Goal: Information Seeking & Learning: Learn about a topic

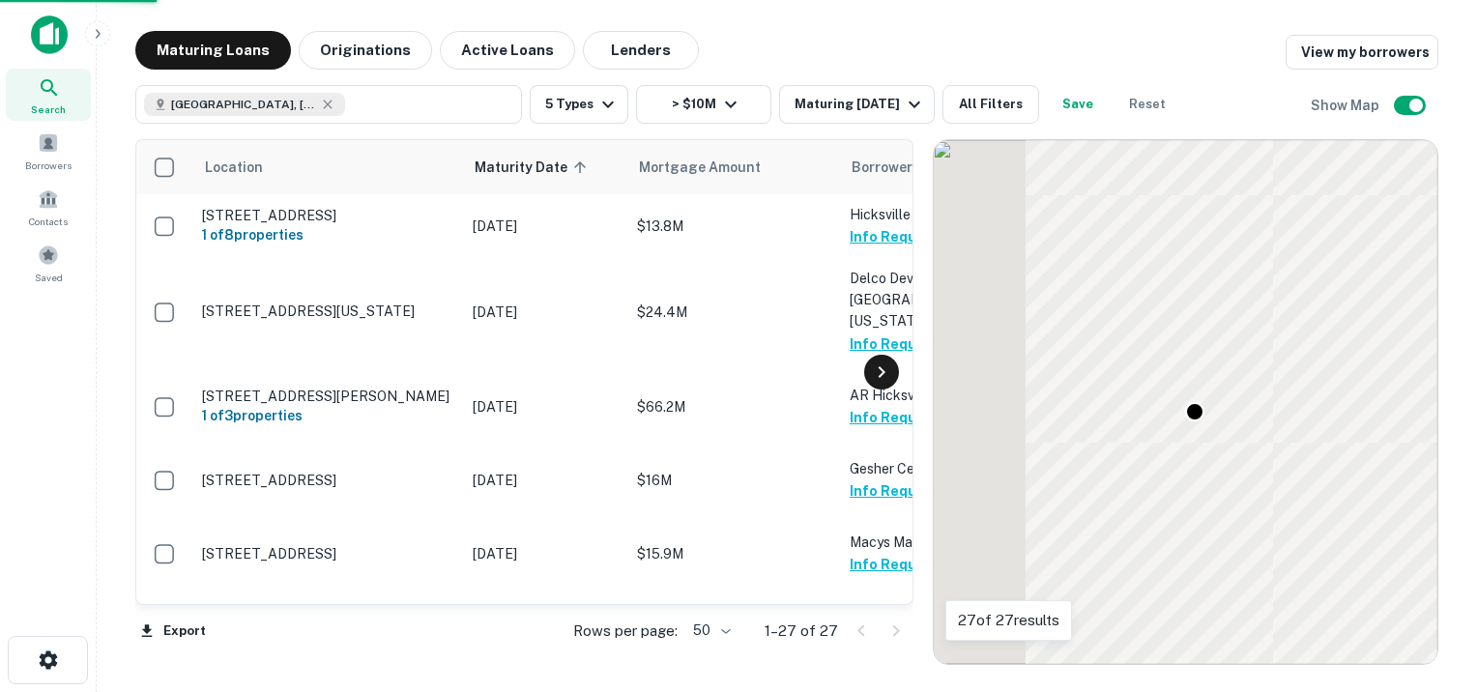
click at [881, 372] on icon at bounding box center [880, 372] width 7 height 12
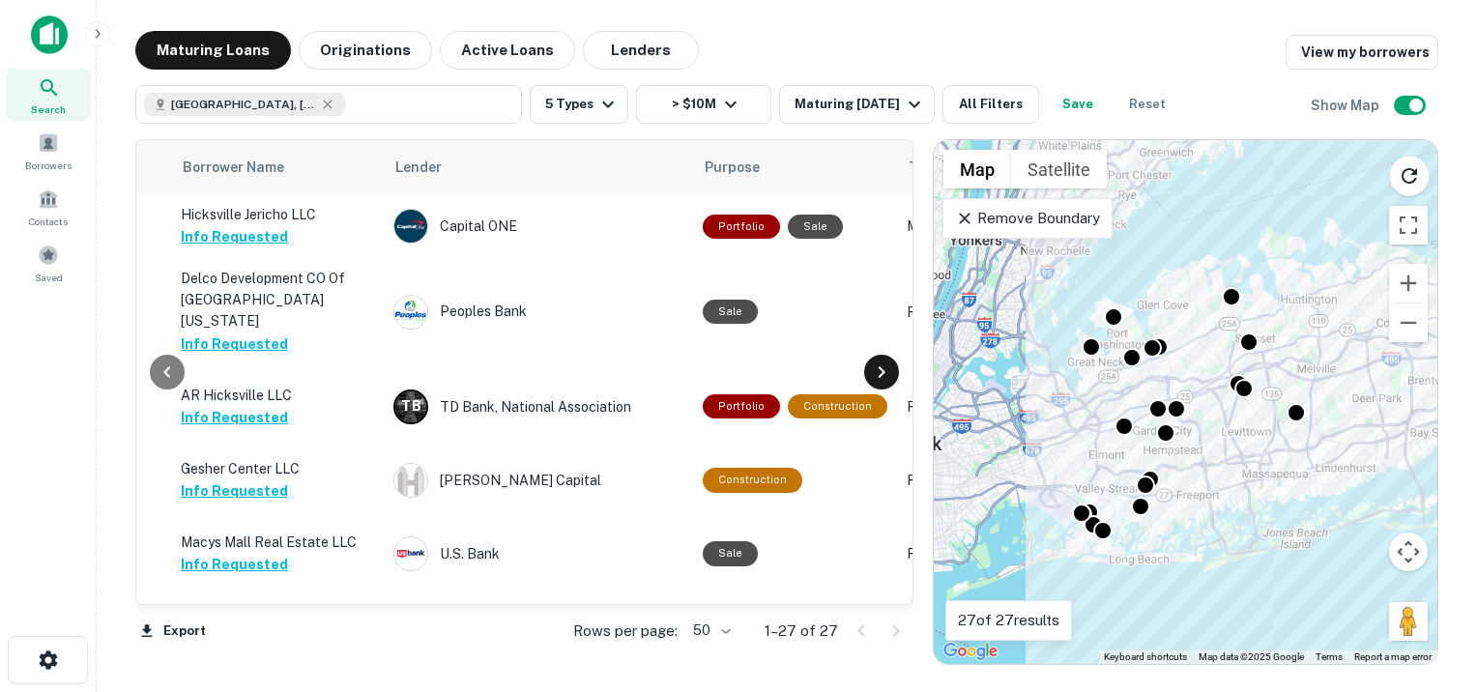
scroll to position [0, 812]
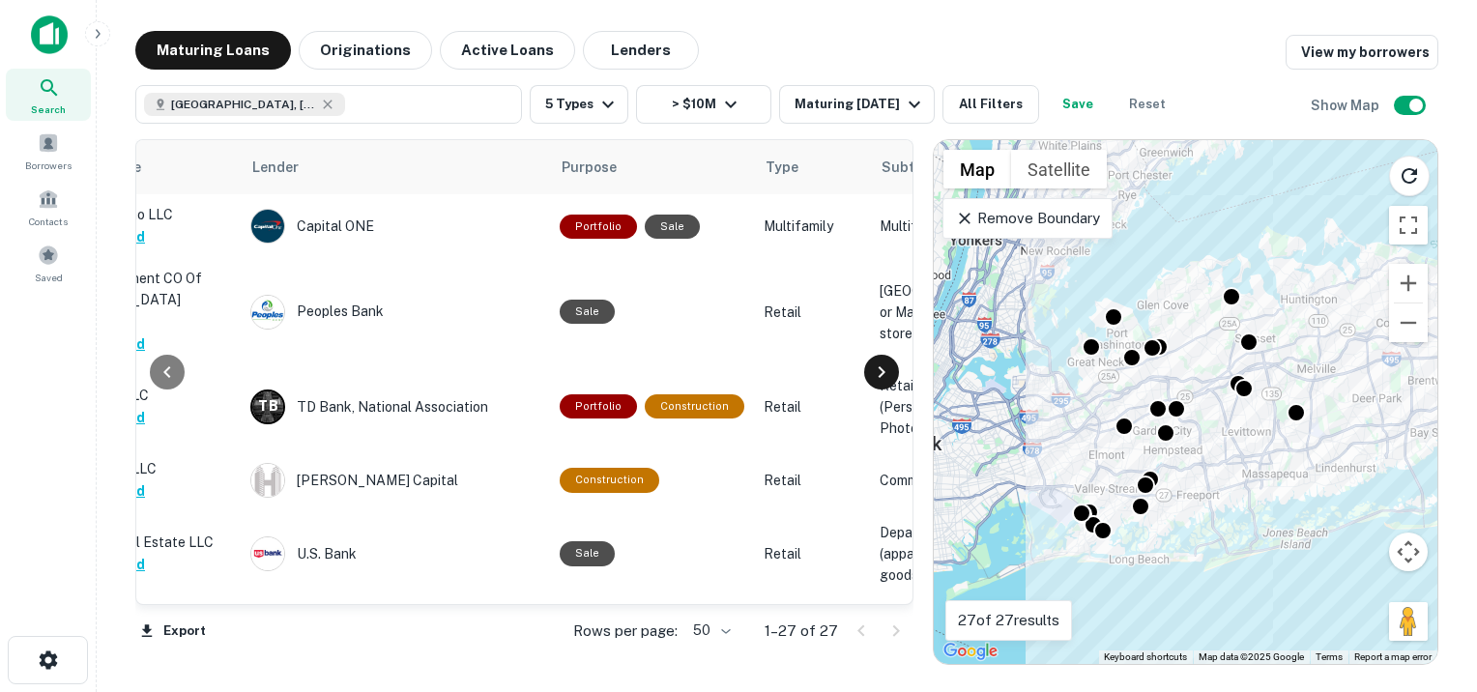
click at [877, 375] on icon at bounding box center [881, 371] width 23 height 23
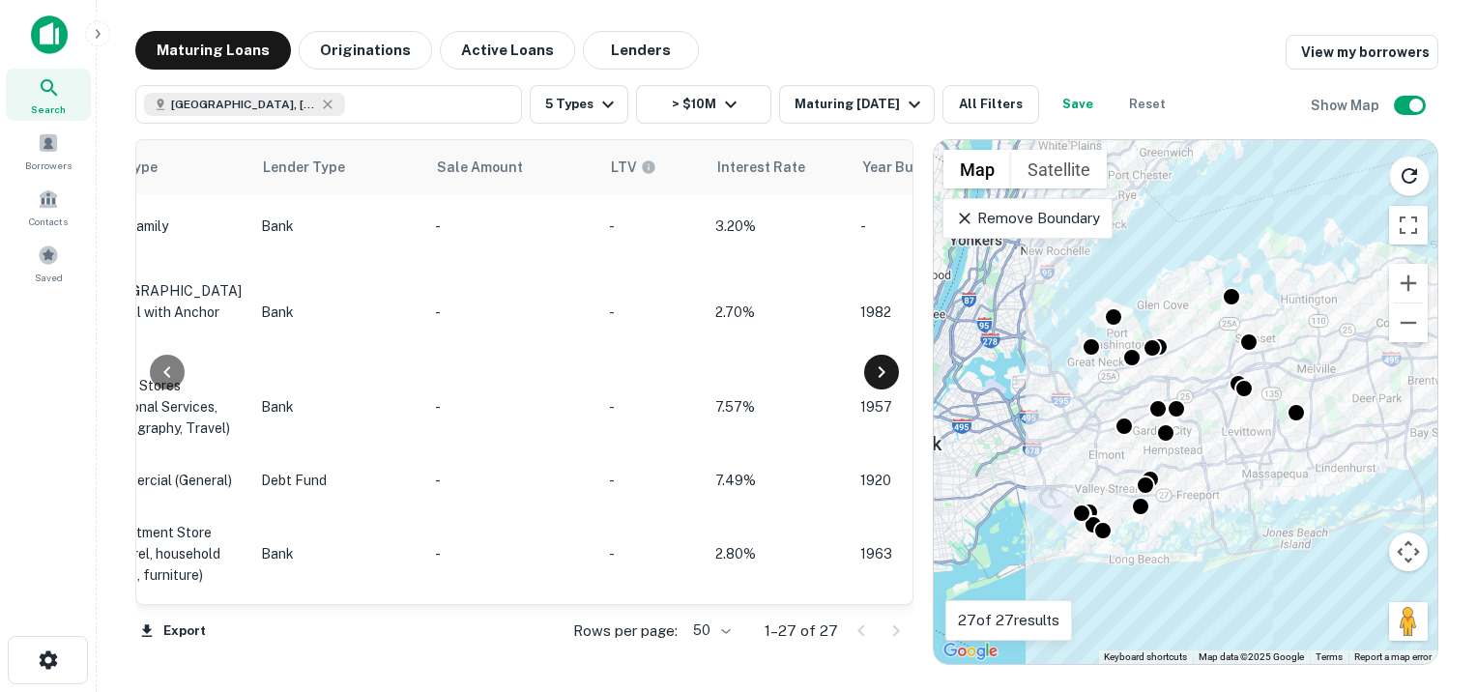
scroll to position [0, 1624]
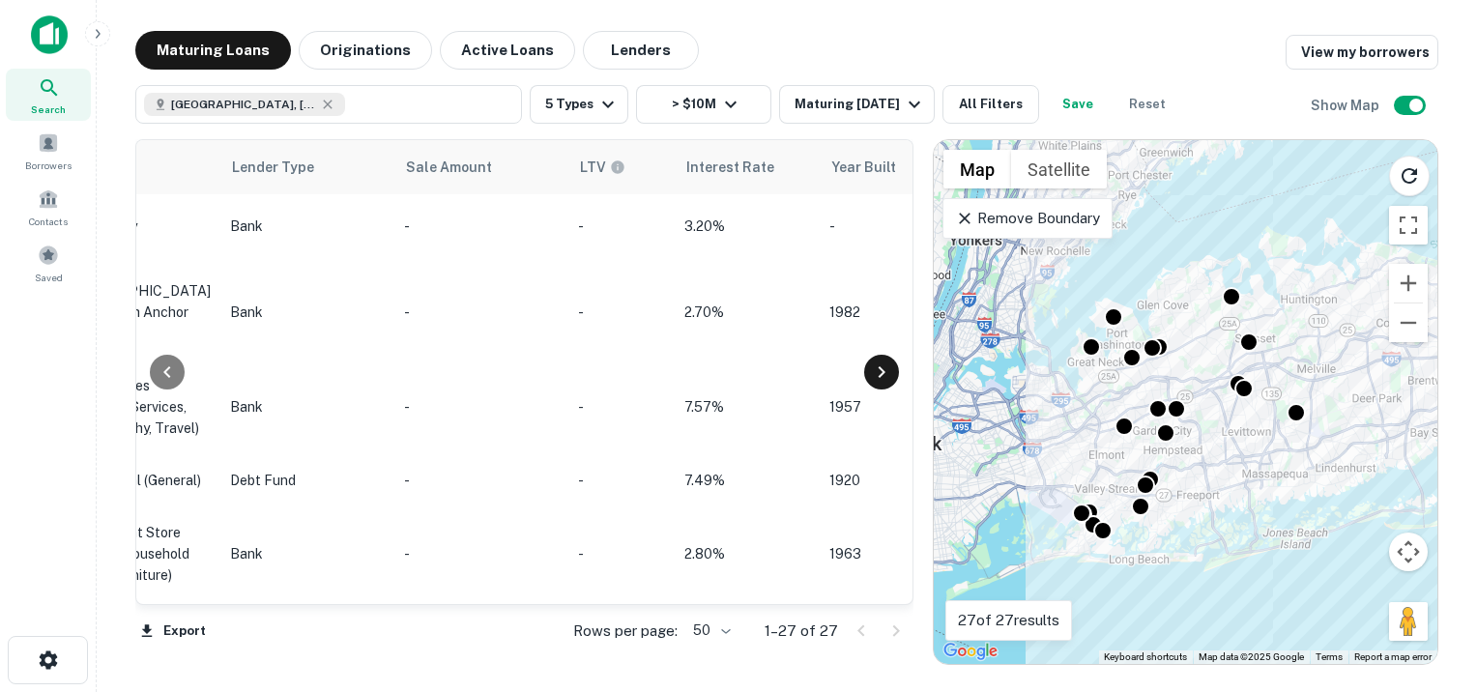
click at [877, 375] on icon at bounding box center [881, 371] width 23 height 23
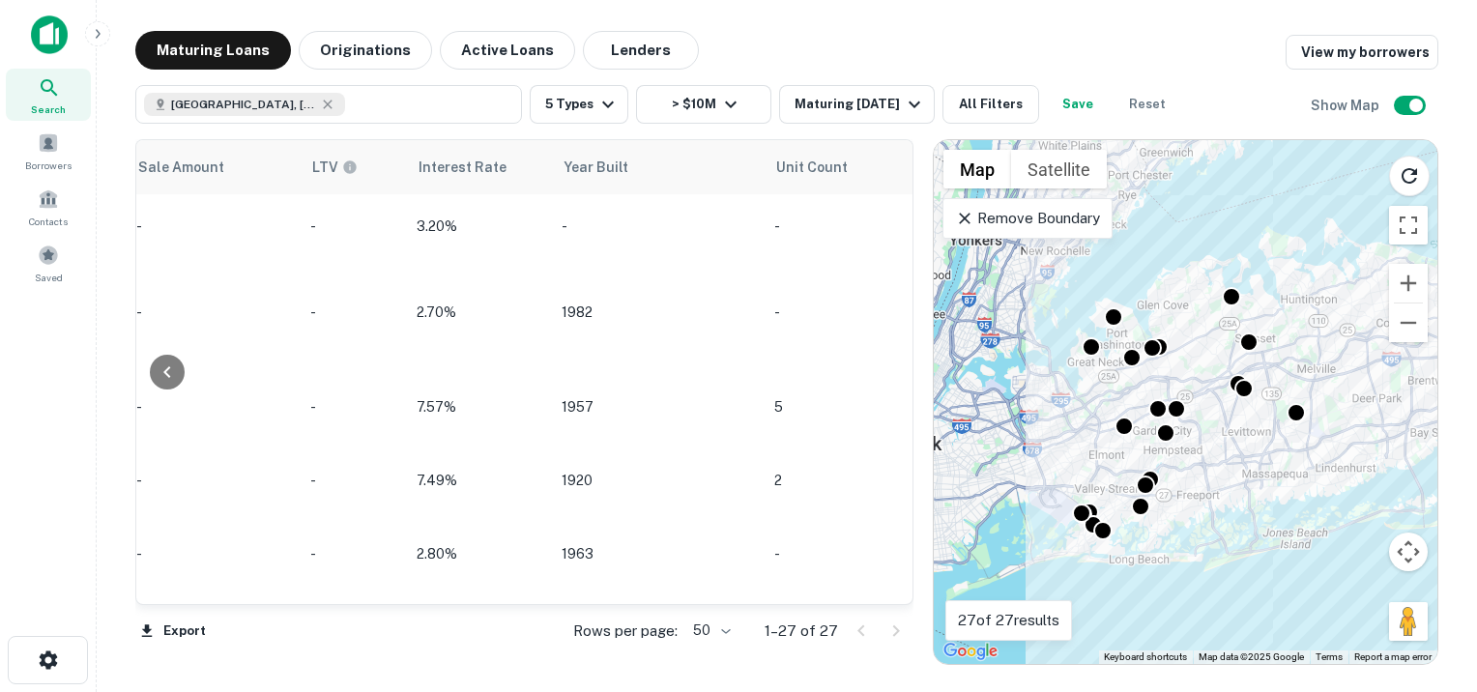
scroll to position [0, 1988]
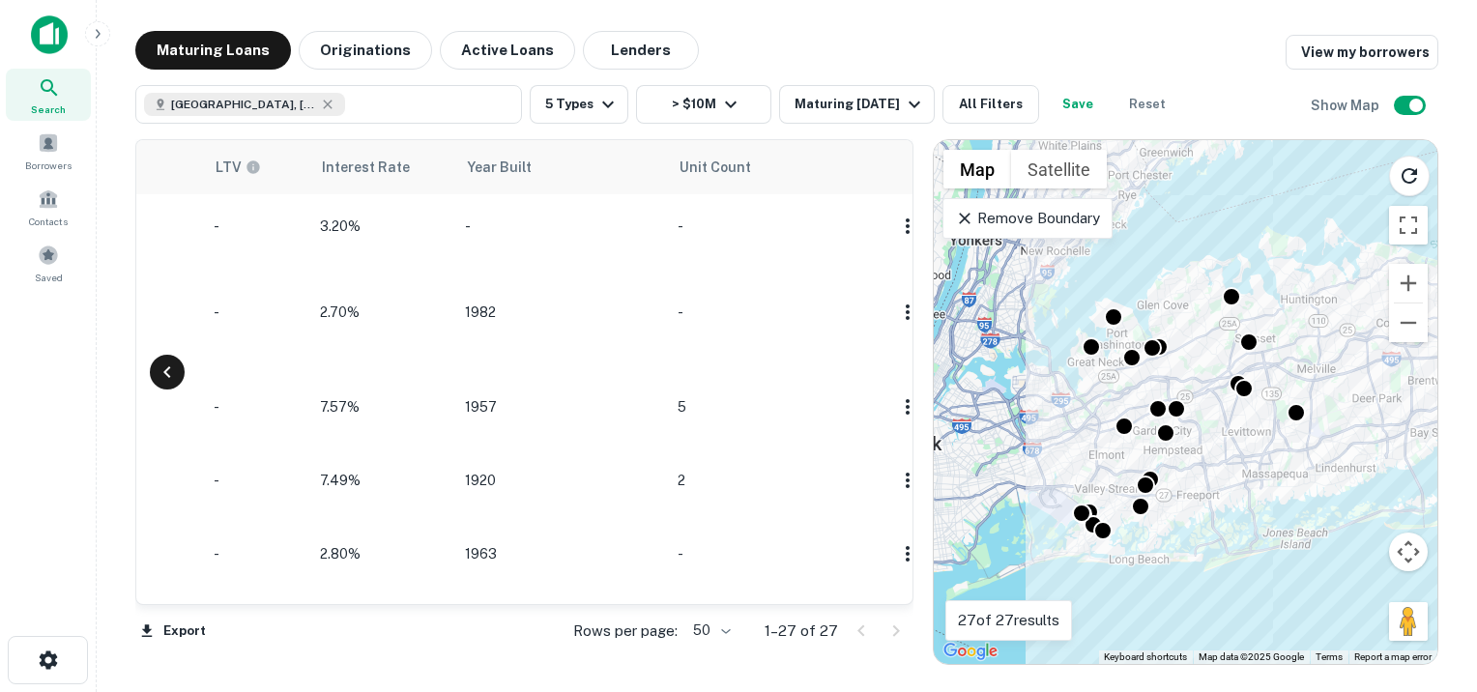
click at [163, 370] on icon at bounding box center [167, 371] width 23 height 23
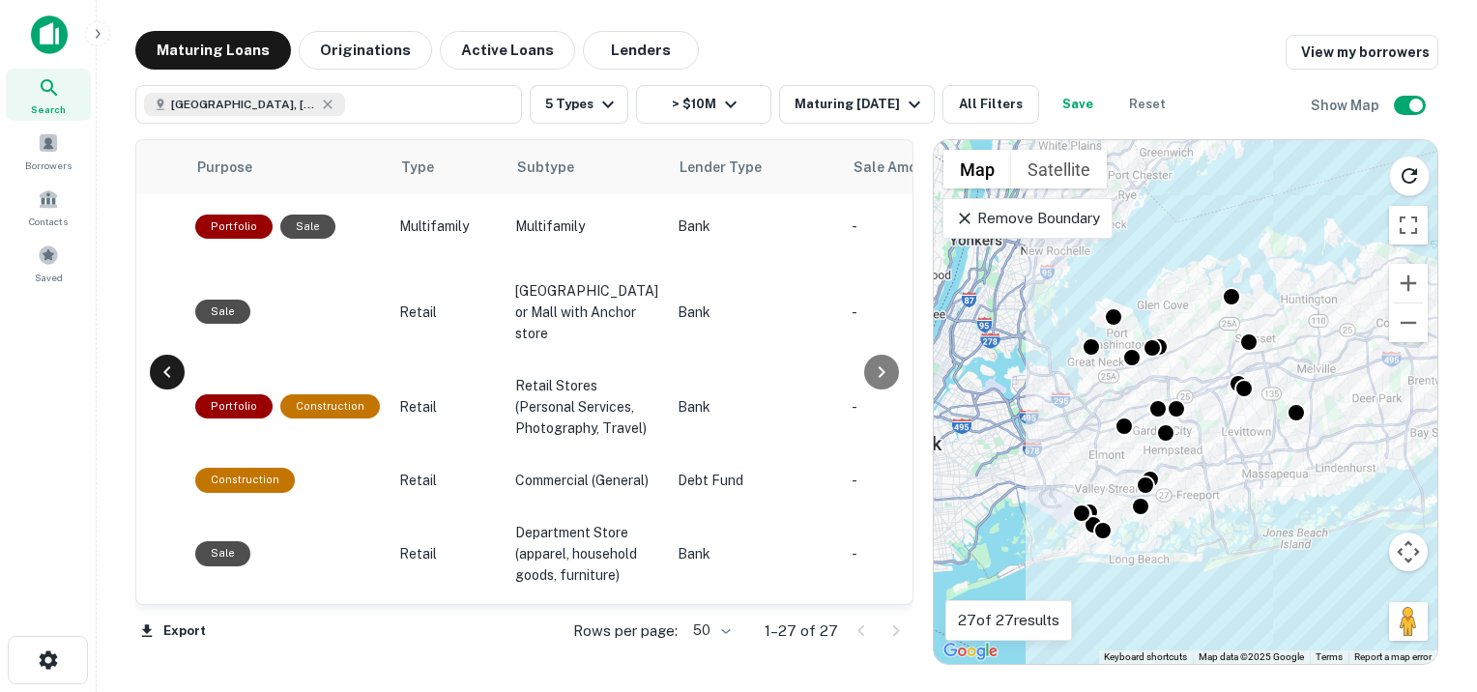
click at [163, 370] on icon at bounding box center [167, 371] width 23 height 23
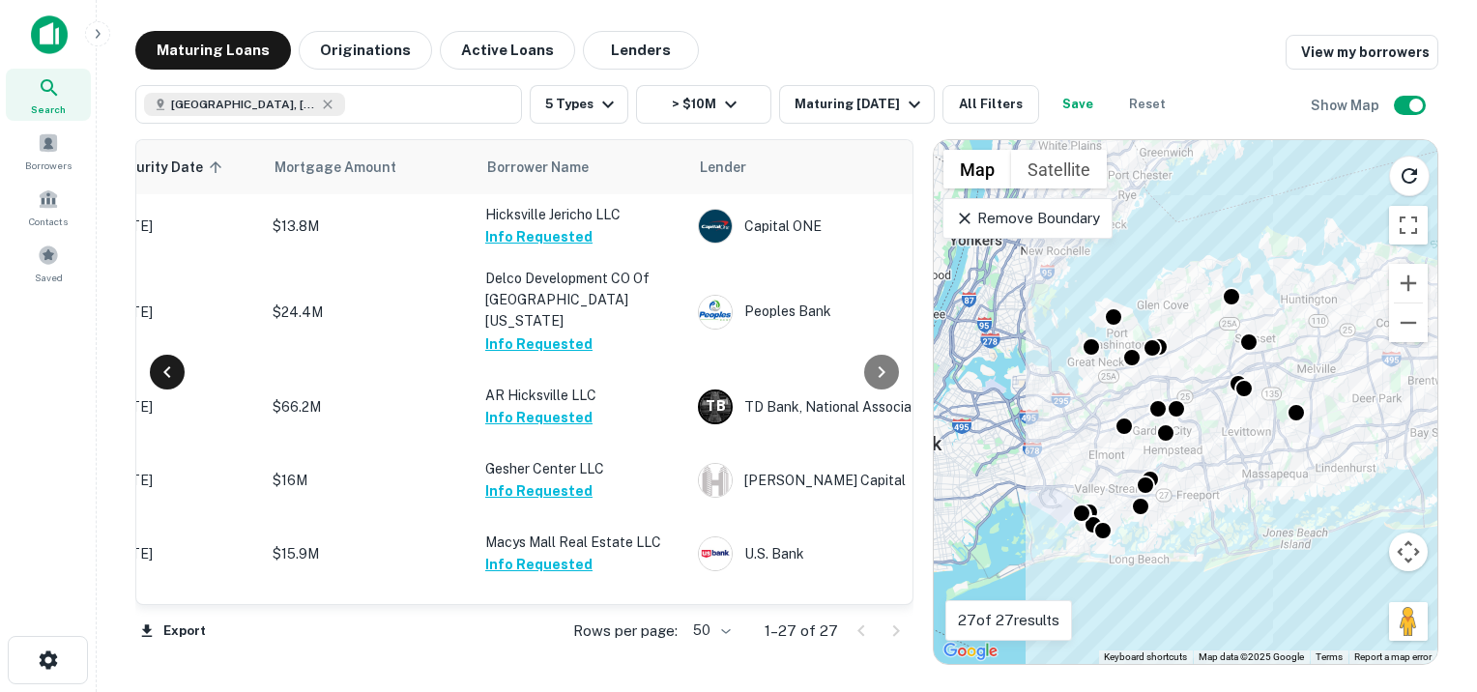
click at [163, 370] on icon at bounding box center [167, 371] width 23 height 23
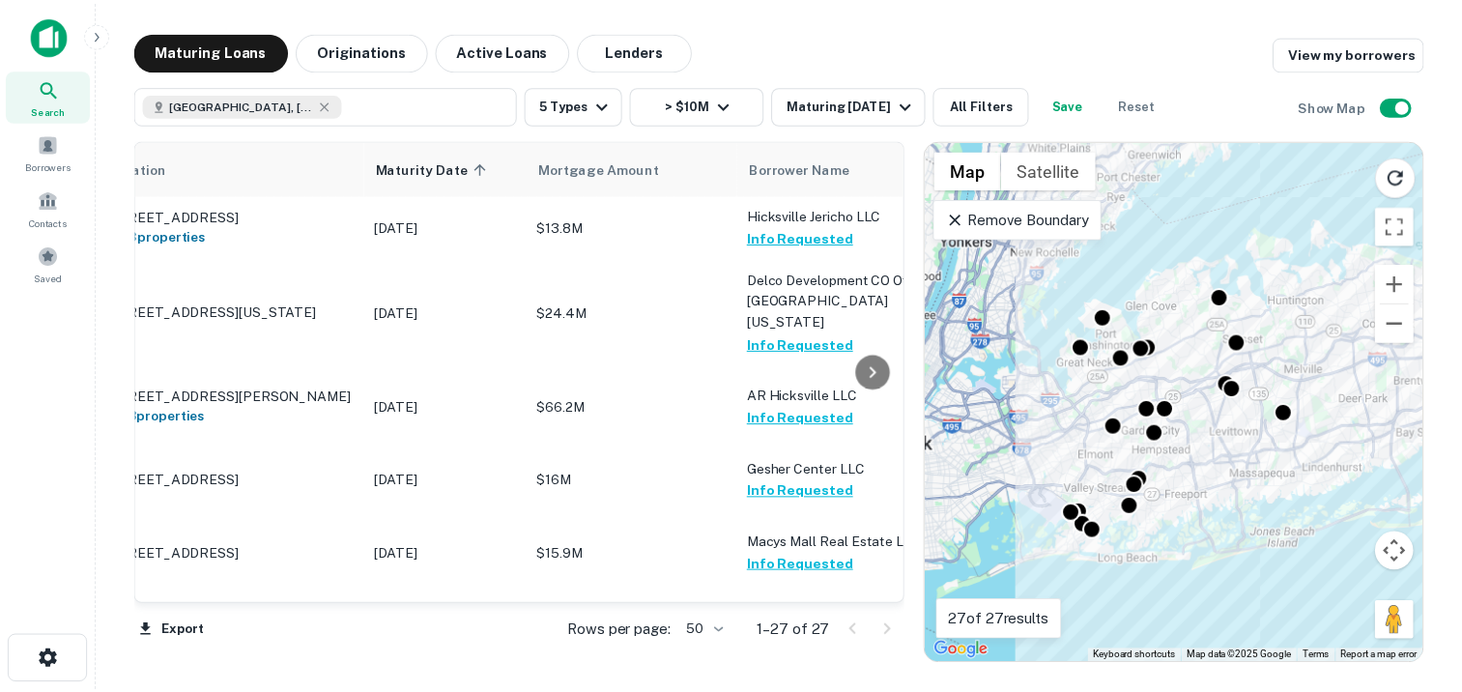
scroll to position [0, 0]
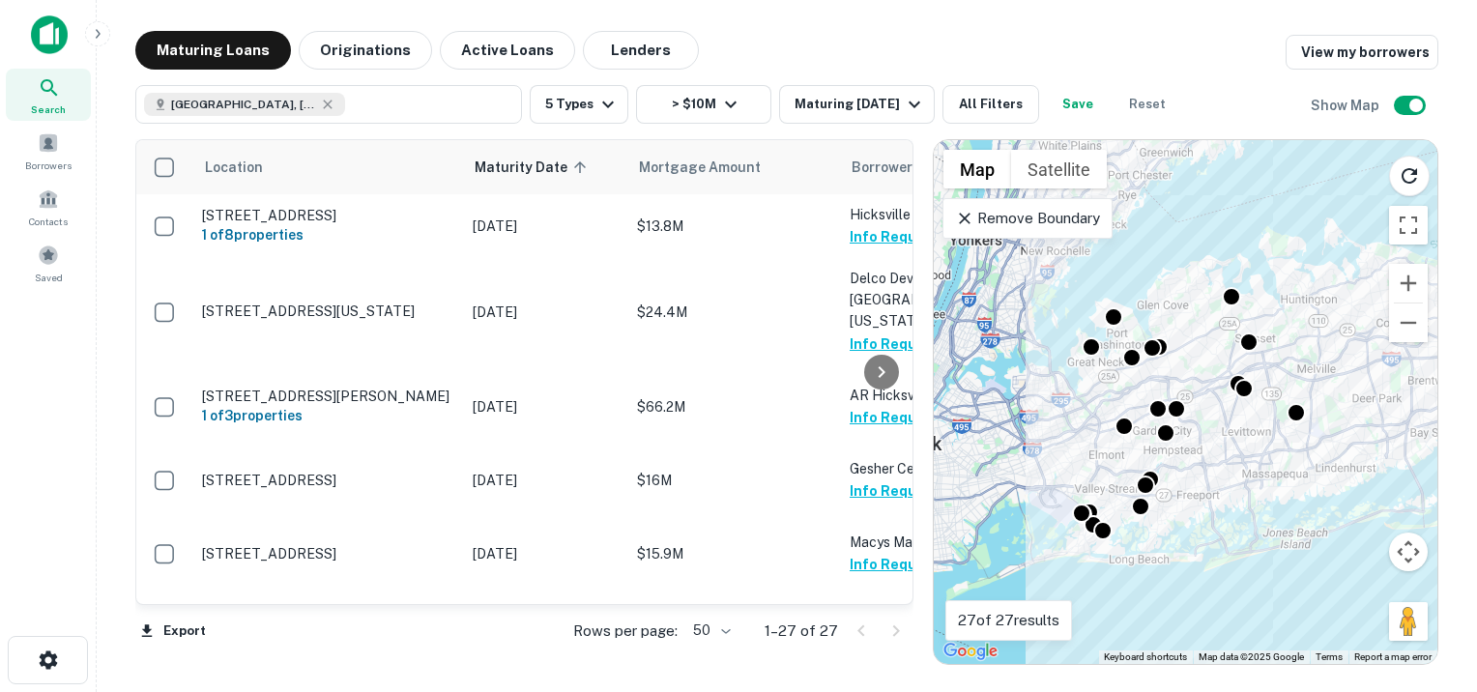
click at [163, 370] on td at bounding box center [164, 406] width 56 height 83
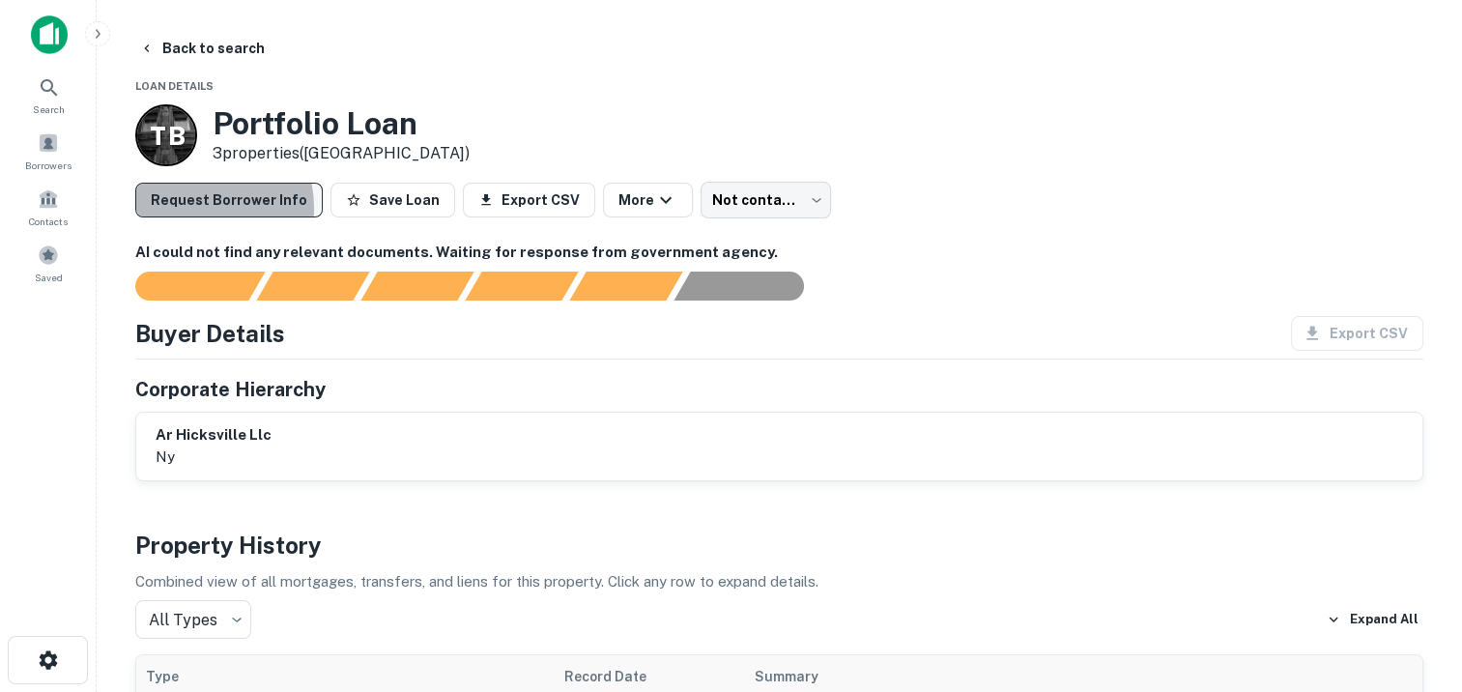
click at [185, 208] on button "Request Borrower Info" at bounding box center [228, 200] width 187 height 35
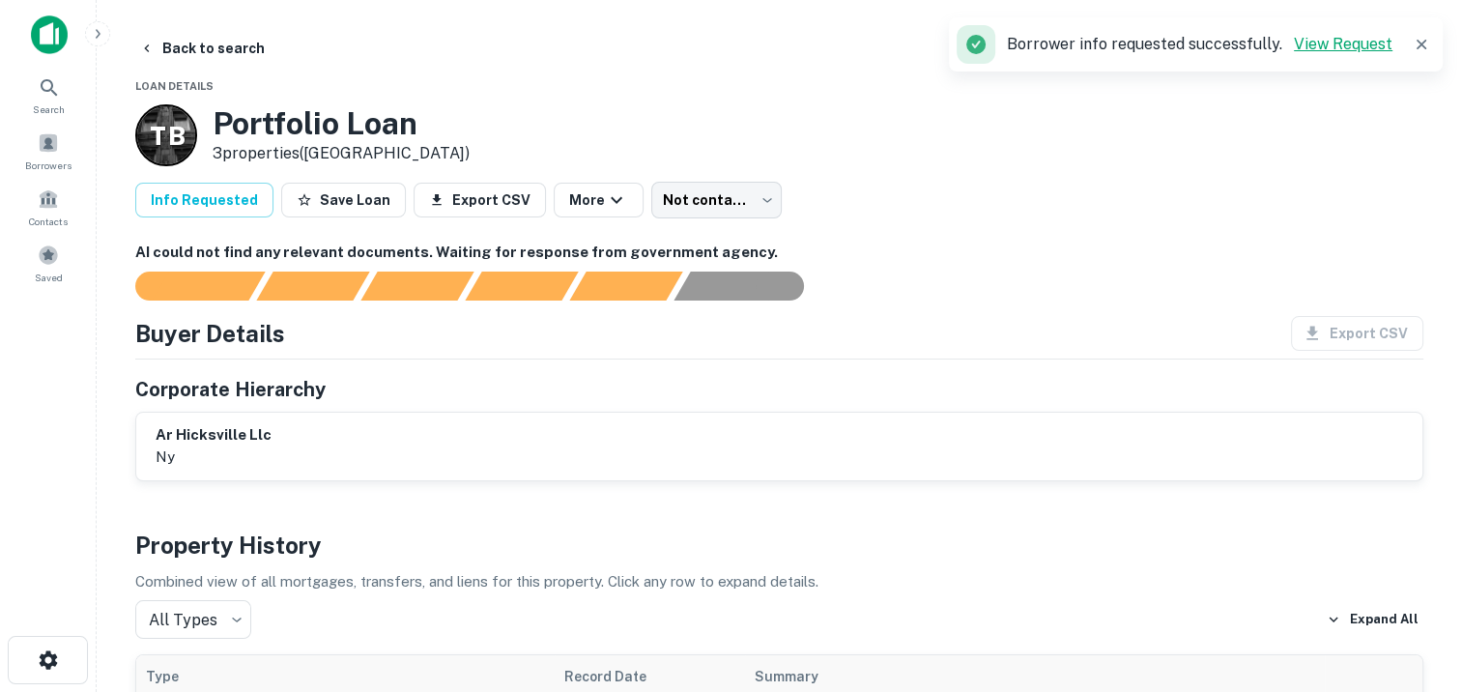
click at [1322, 39] on link "View Request" at bounding box center [1343, 44] width 99 height 18
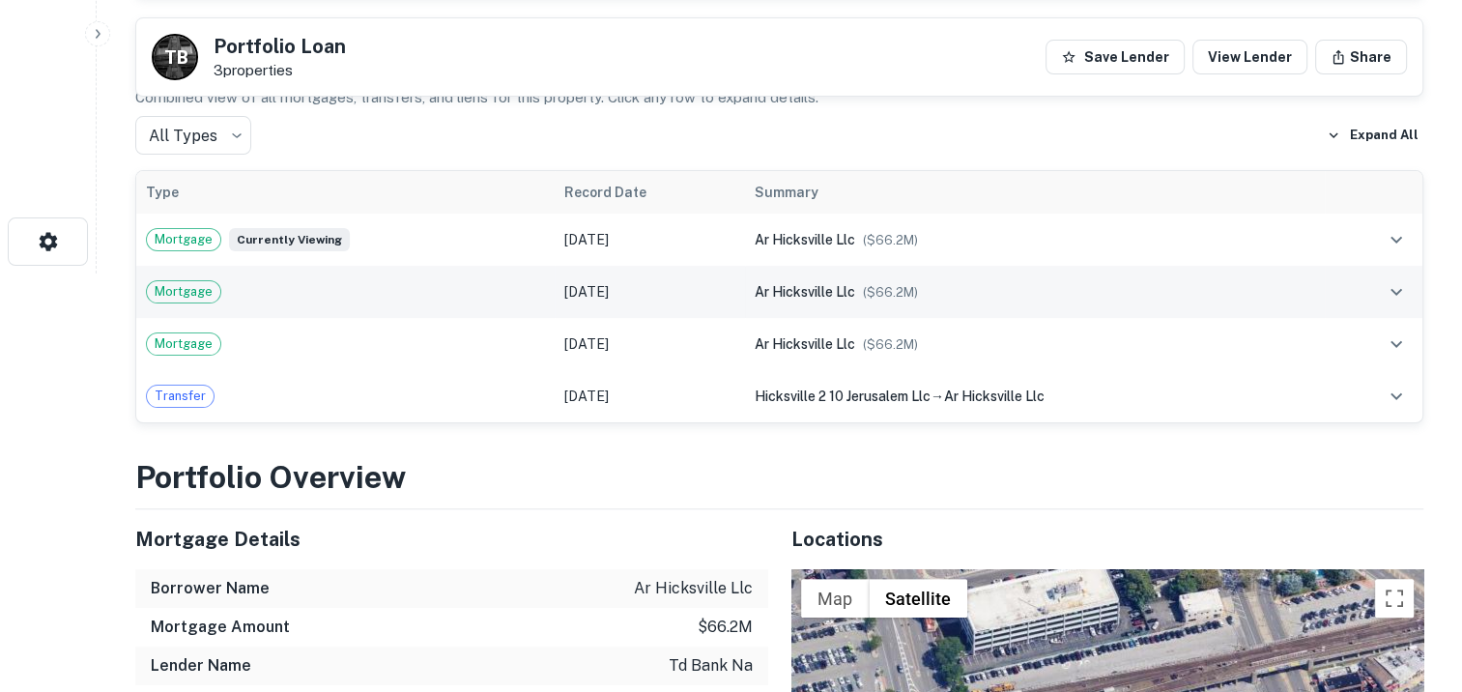
scroll to position [387, 0]
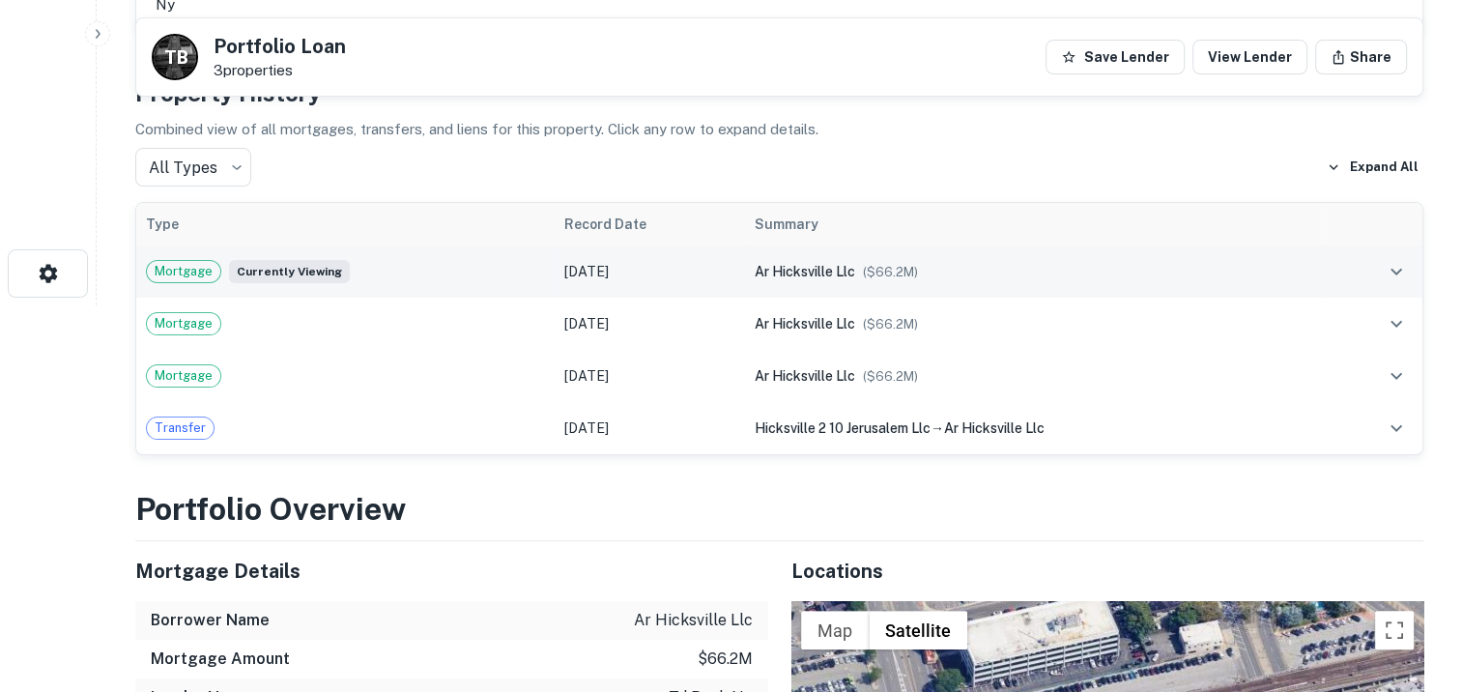
click at [175, 273] on span "Mortgage" at bounding box center [183, 271] width 73 height 19
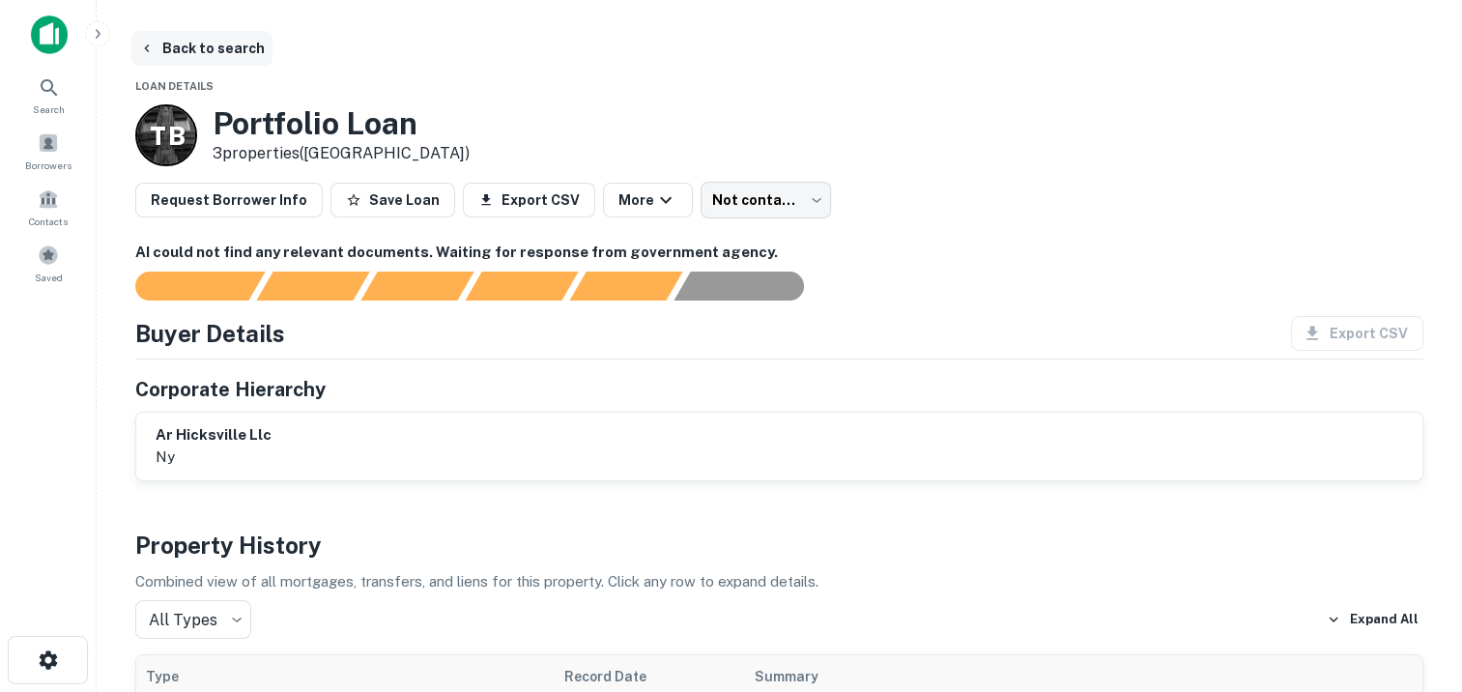
click at [162, 50] on button "Back to search" at bounding box center [201, 48] width 141 height 35
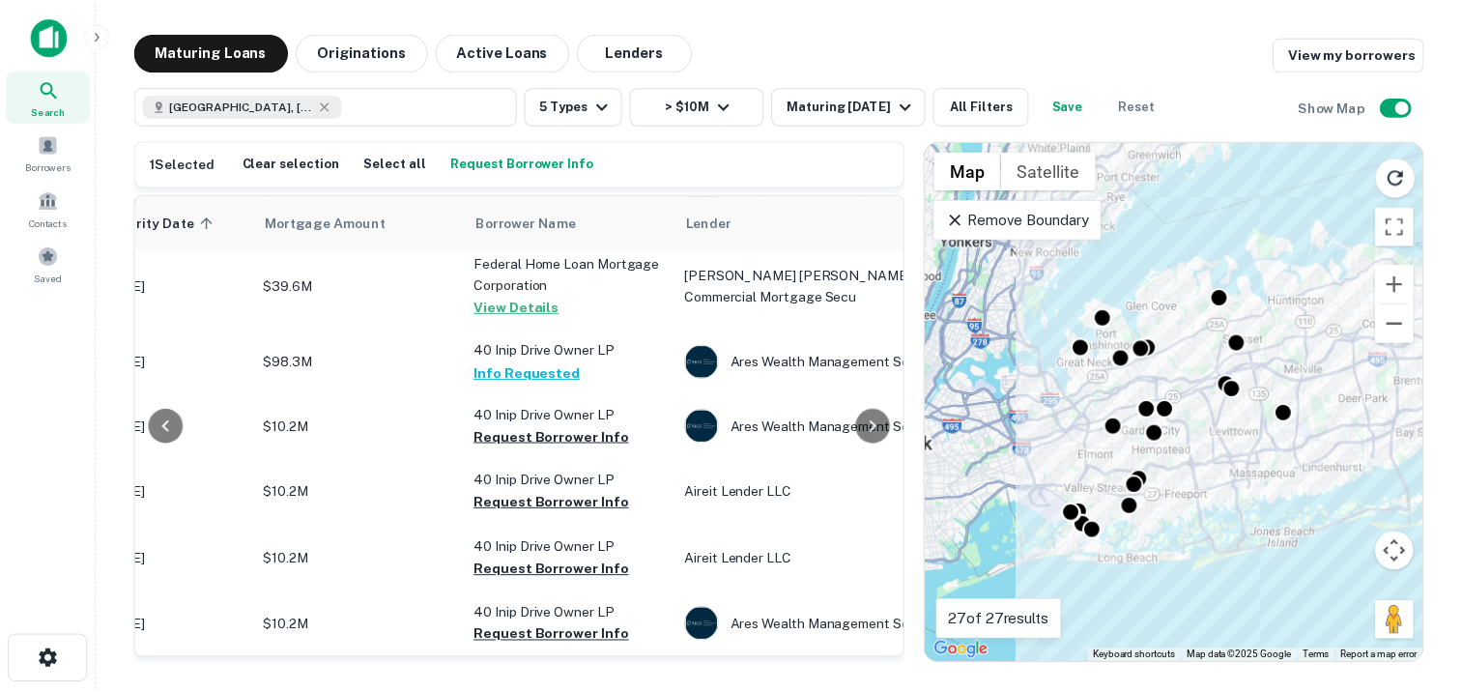
scroll to position [1256, 379]
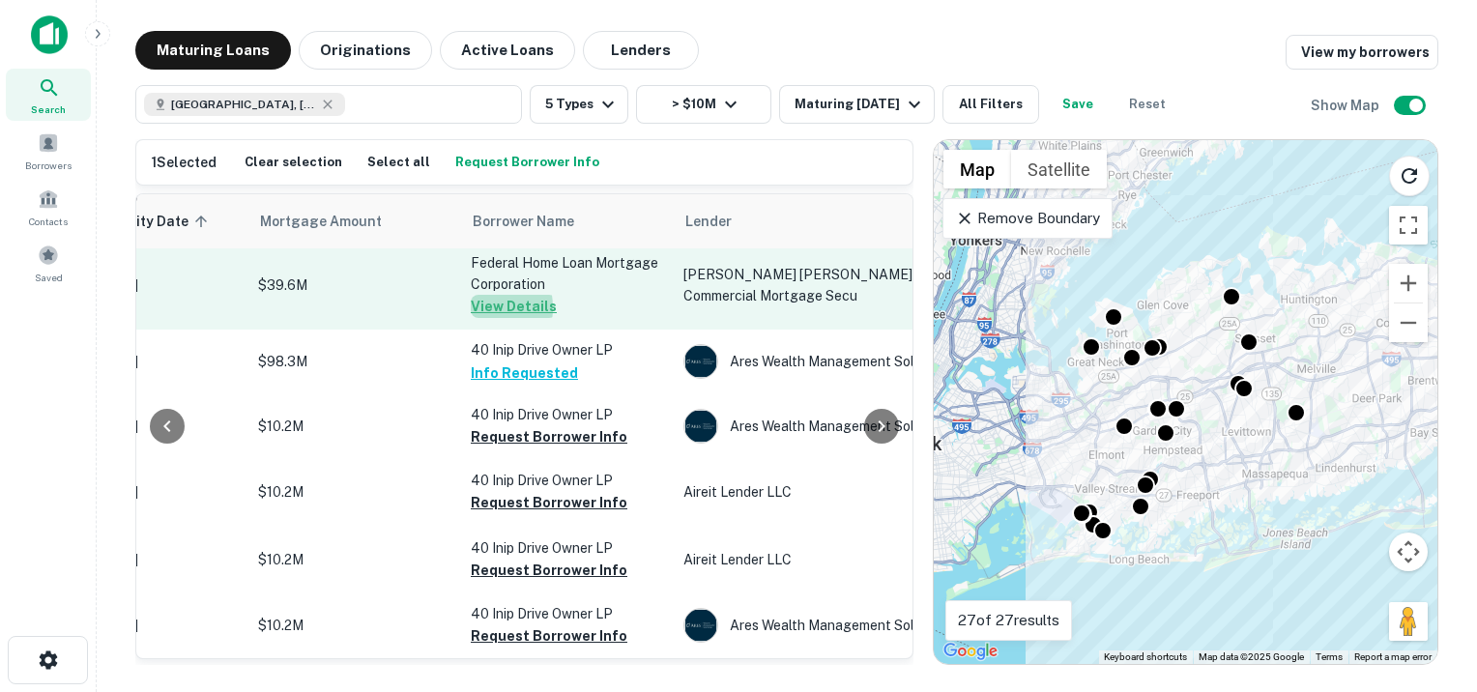
click at [475, 318] on button "View Details" at bounding box center [514, 306] width 86 height 23
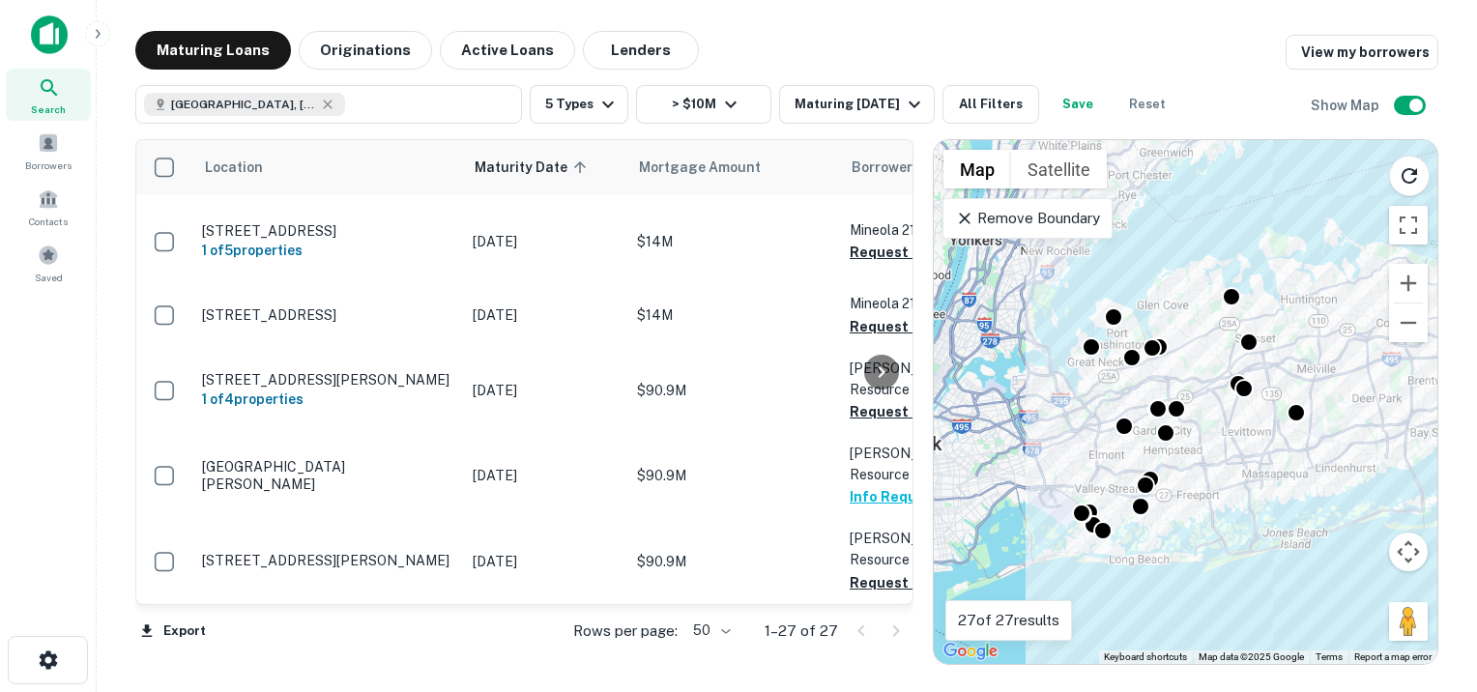
scroll to position [1836, 0]
click at [862, 312] on div at bounding box center [881, 372] width 39 height 464
click at [862, 314] on div at bounding box center [881, 372] width 39 height 464
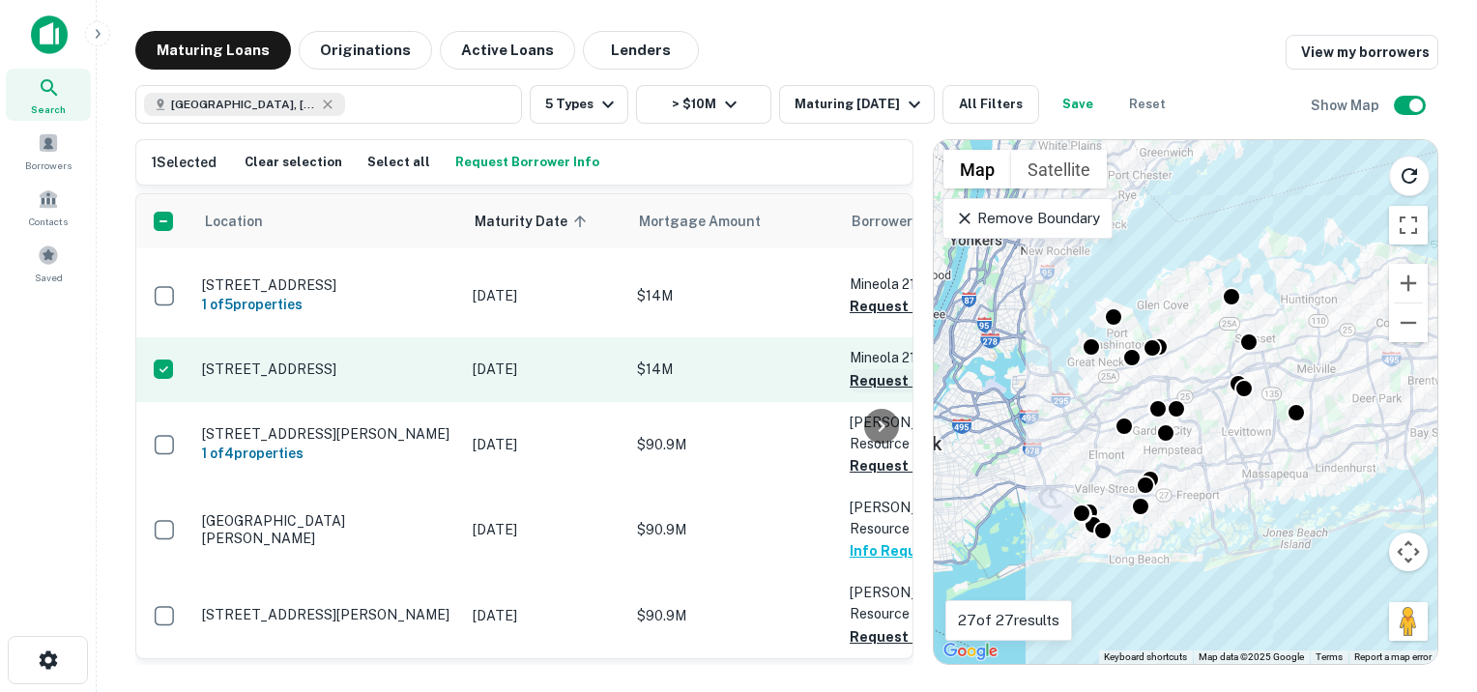
click at [858, 369] on button "Request Borrower Info" at bounding box center [927, 380] width 157 height 23
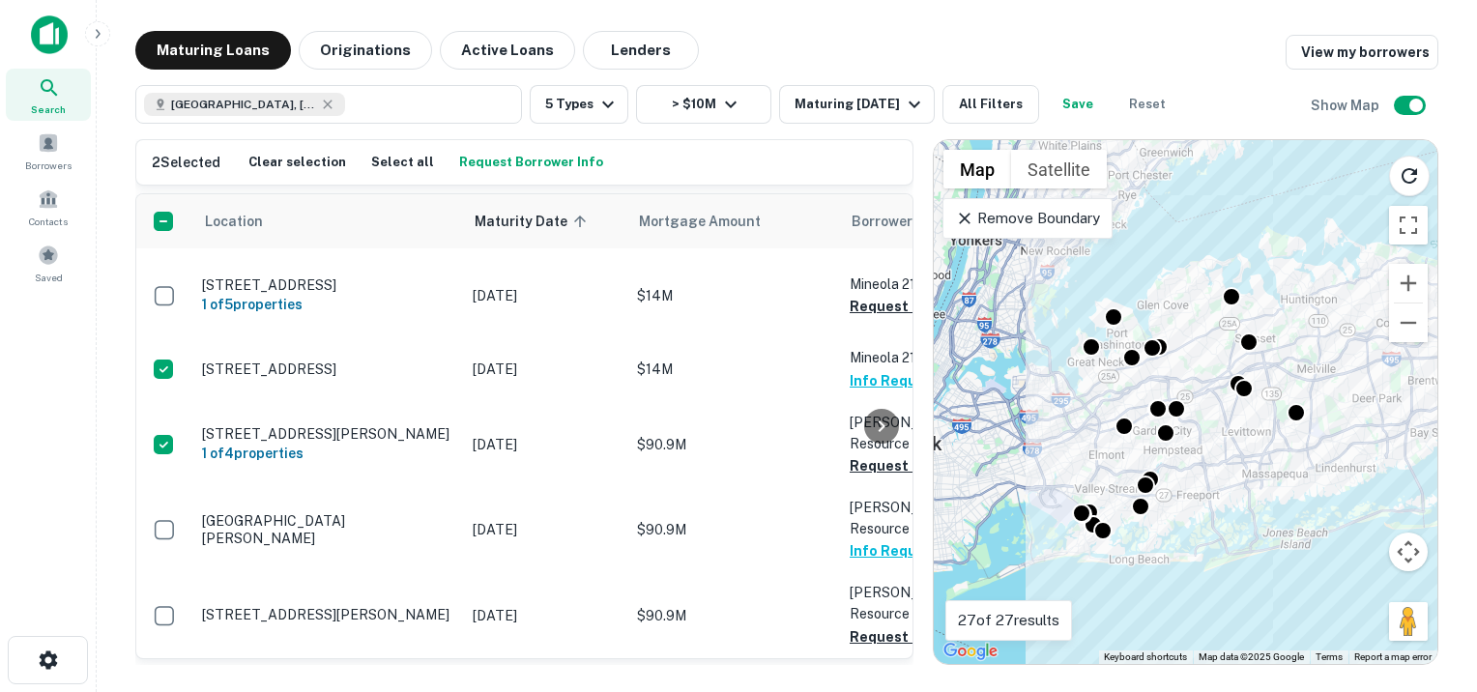
click at [870, 449] on div at bounding box center [881, 426] width 39 height 464
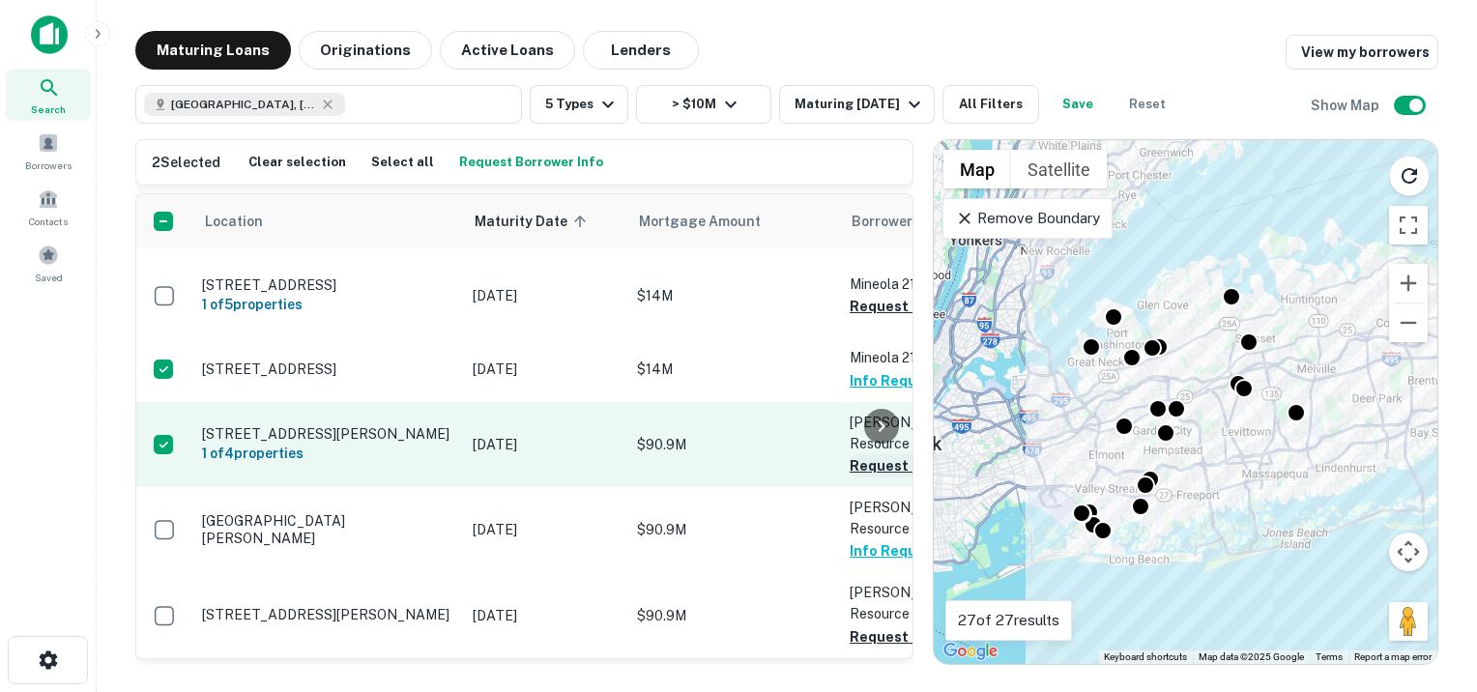
click at [856, 454] on button "Request Borrower Info" at bounding box center [927, 465] width 157 height 23
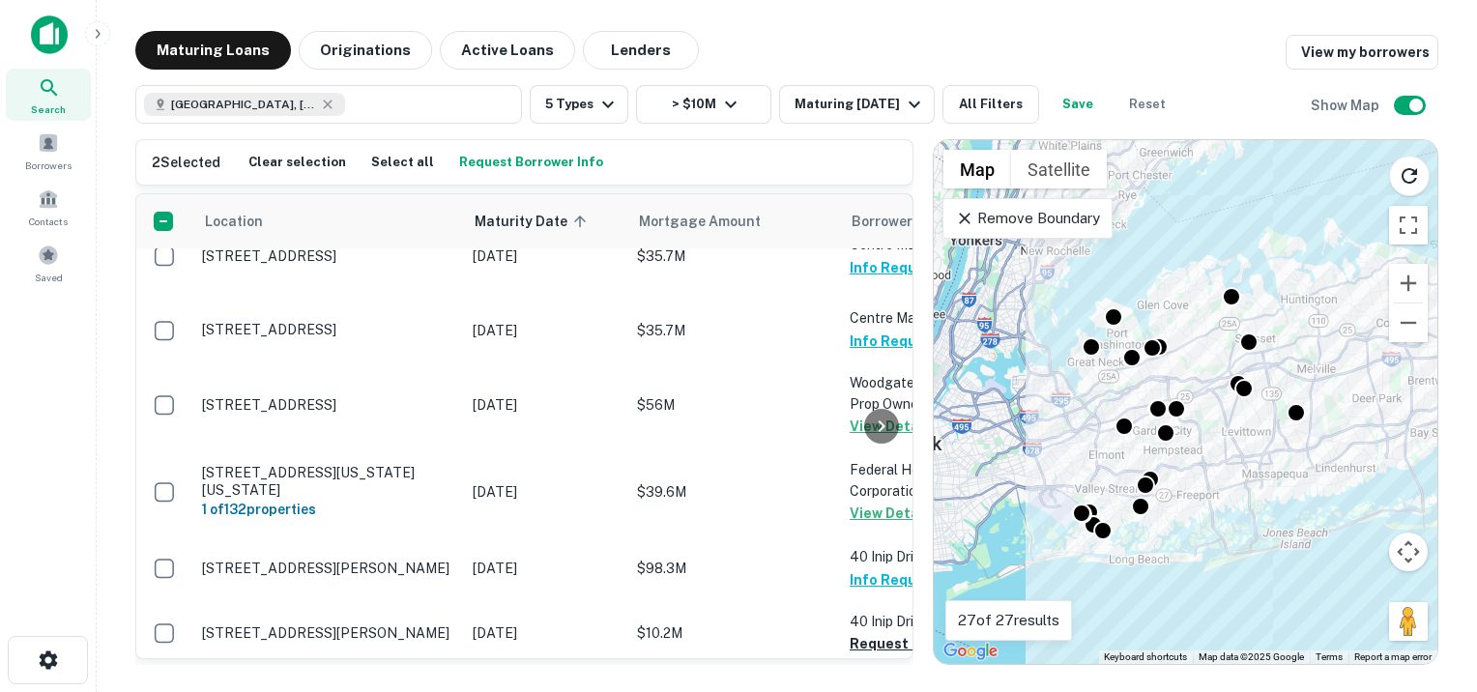
scroll to position [906, 0]
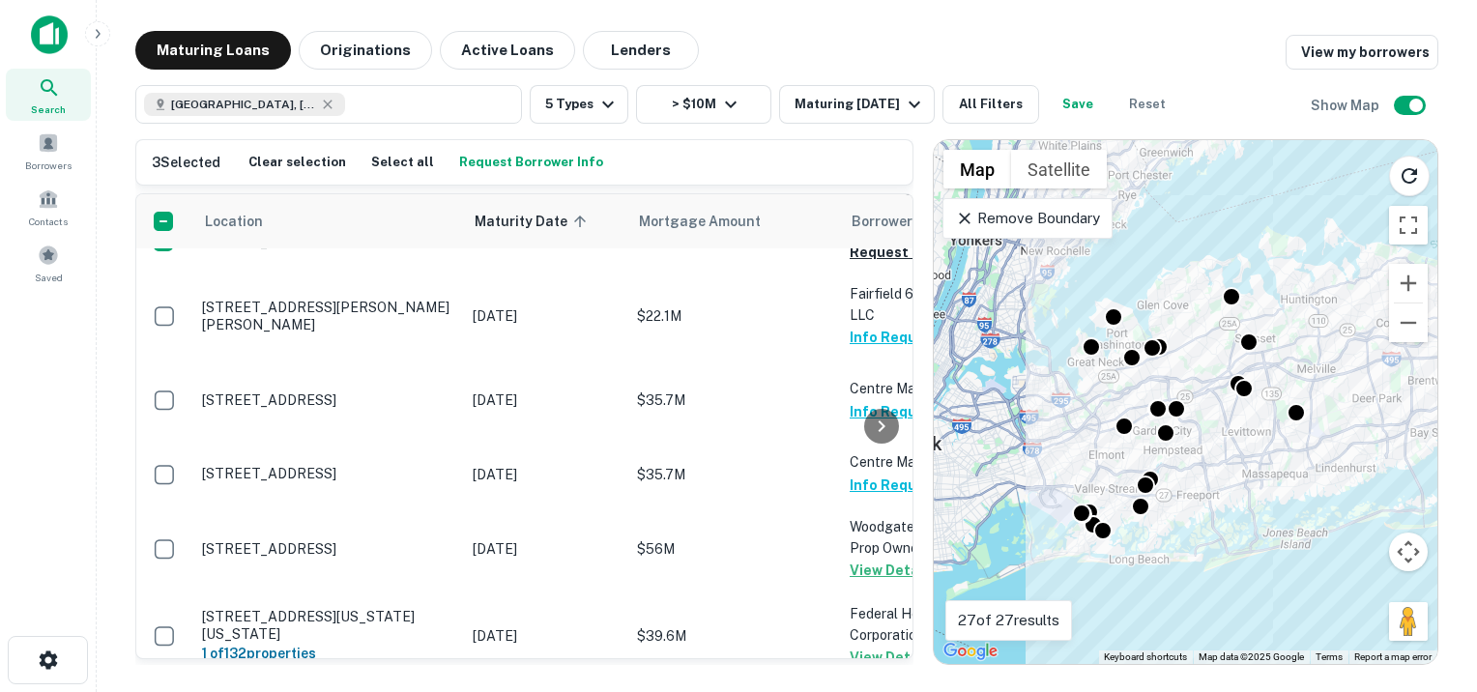
click at [874, 353] on div at bounding box center [881, 426] width 39 height 464
click at [883, 352] on div at bounding box center [881, 426] width 39 height 464
click at [866, 356] on div at bounding box center [881, 426] width 39 height 464
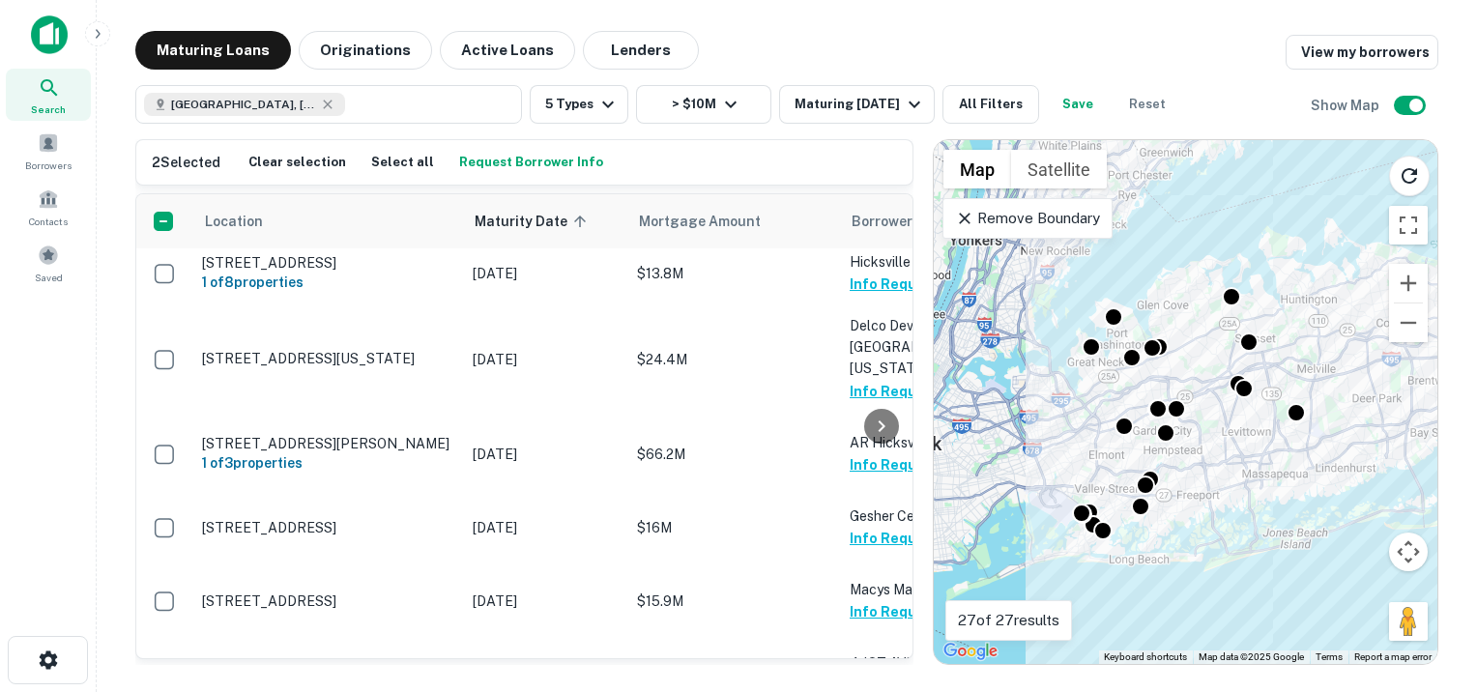
scroll to position [0, 0]
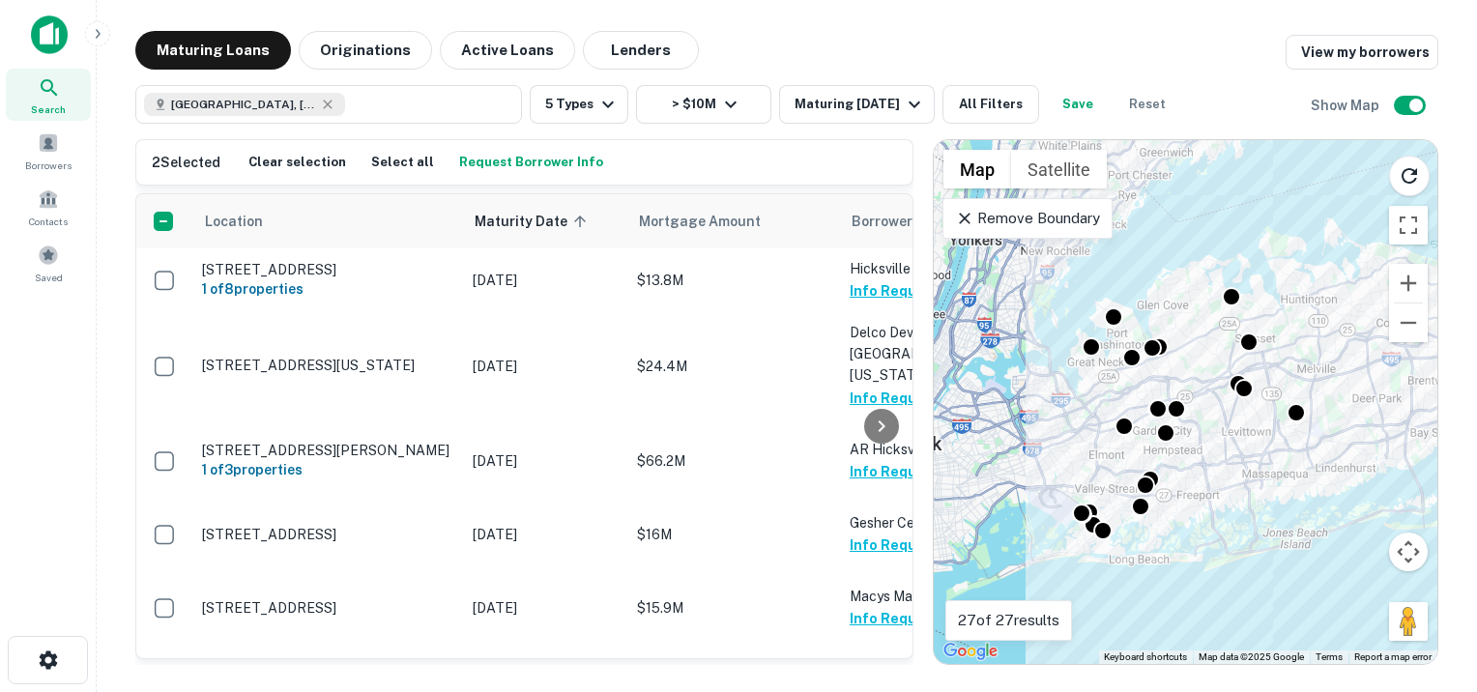
click at [483, 164] on button "Request Borrower Info" at bounding box center [531, 162] width 154 height 29
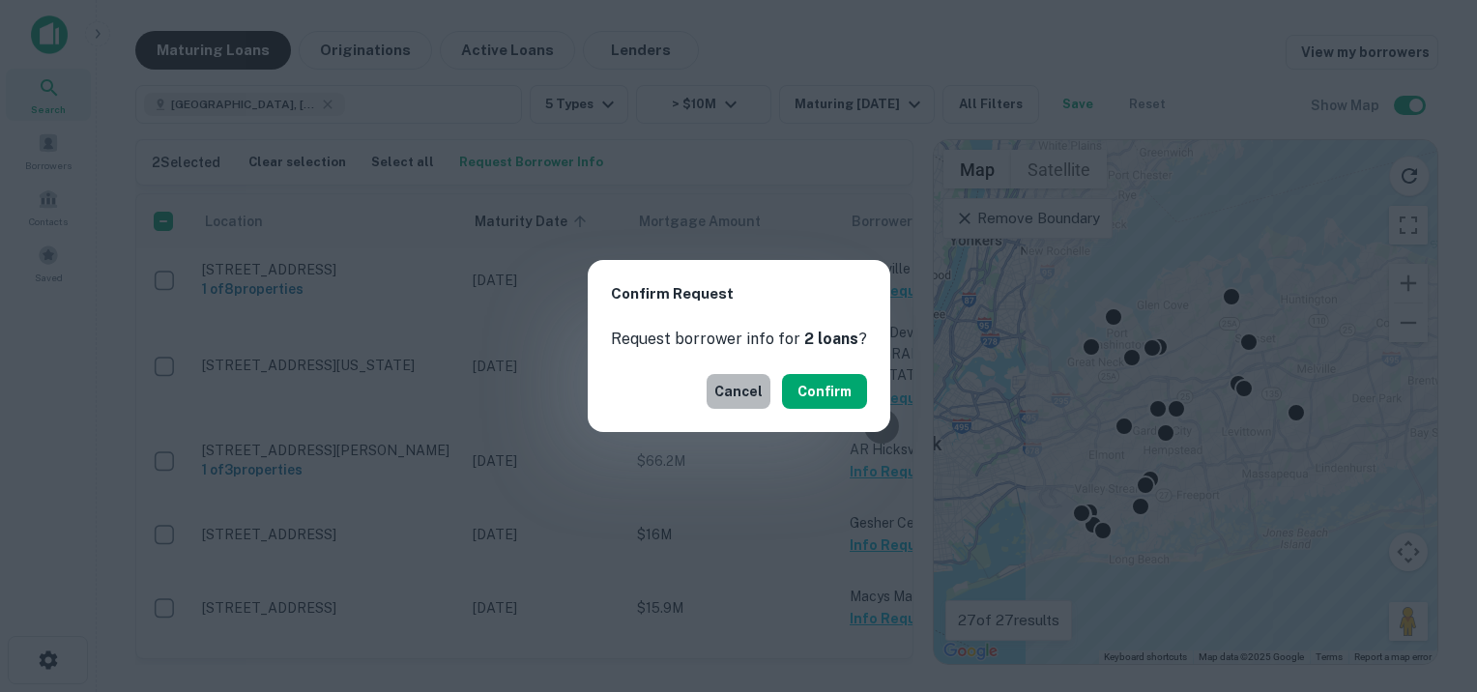
click at [721, 390] on button "Cancel" at bounding box center [738, 391] width 64 height 35
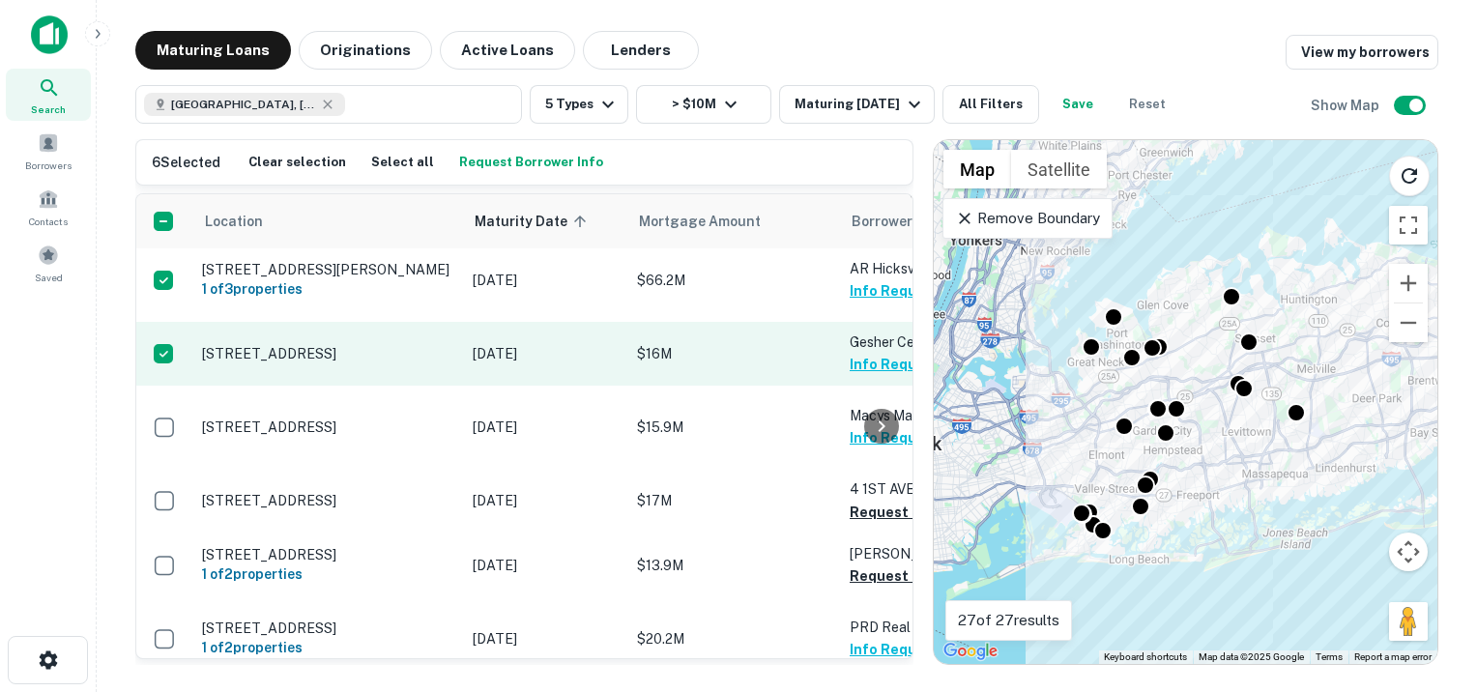
scroll to position [290, 0]
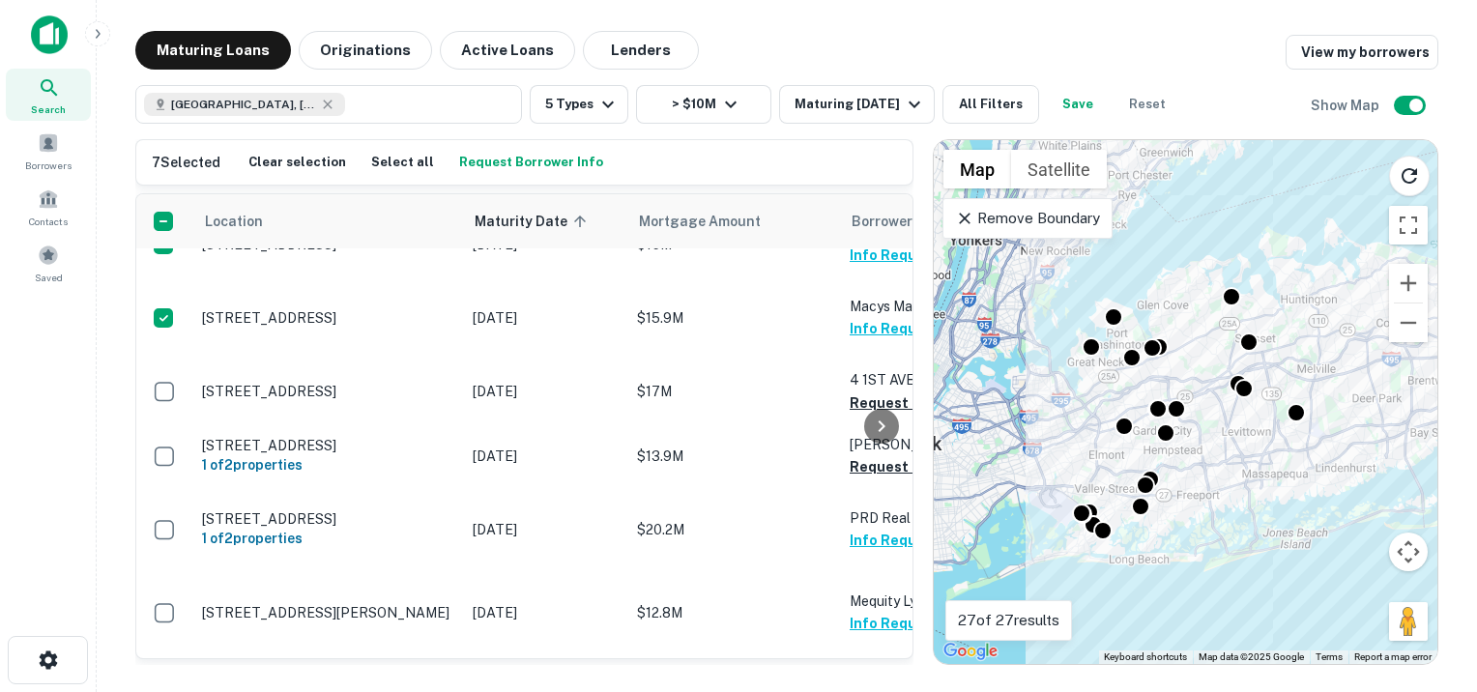
click at [511, 160] on button "Request Borrower Info" at bounding box center [531, 162] width 154 height 29
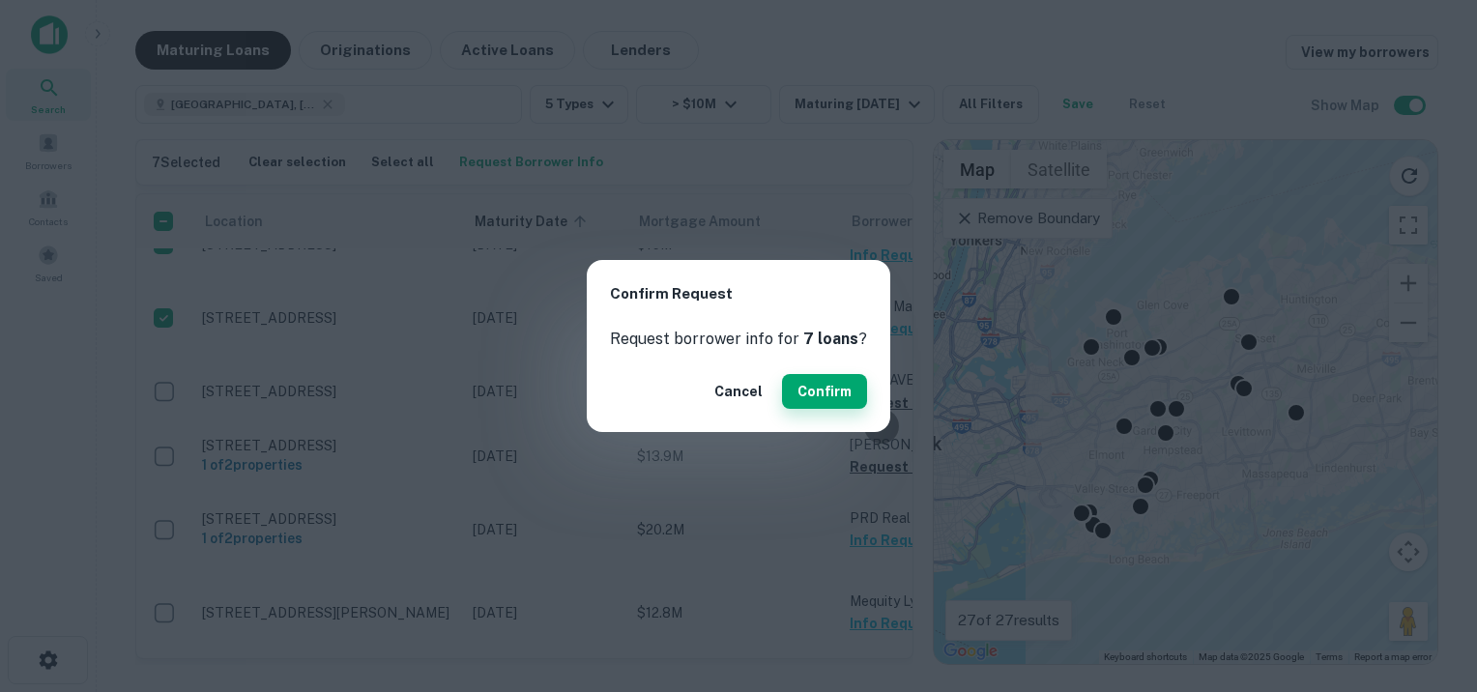
click at [800, 394] on button "Confirm" at bounding box center [824, 391] width 85 height 35
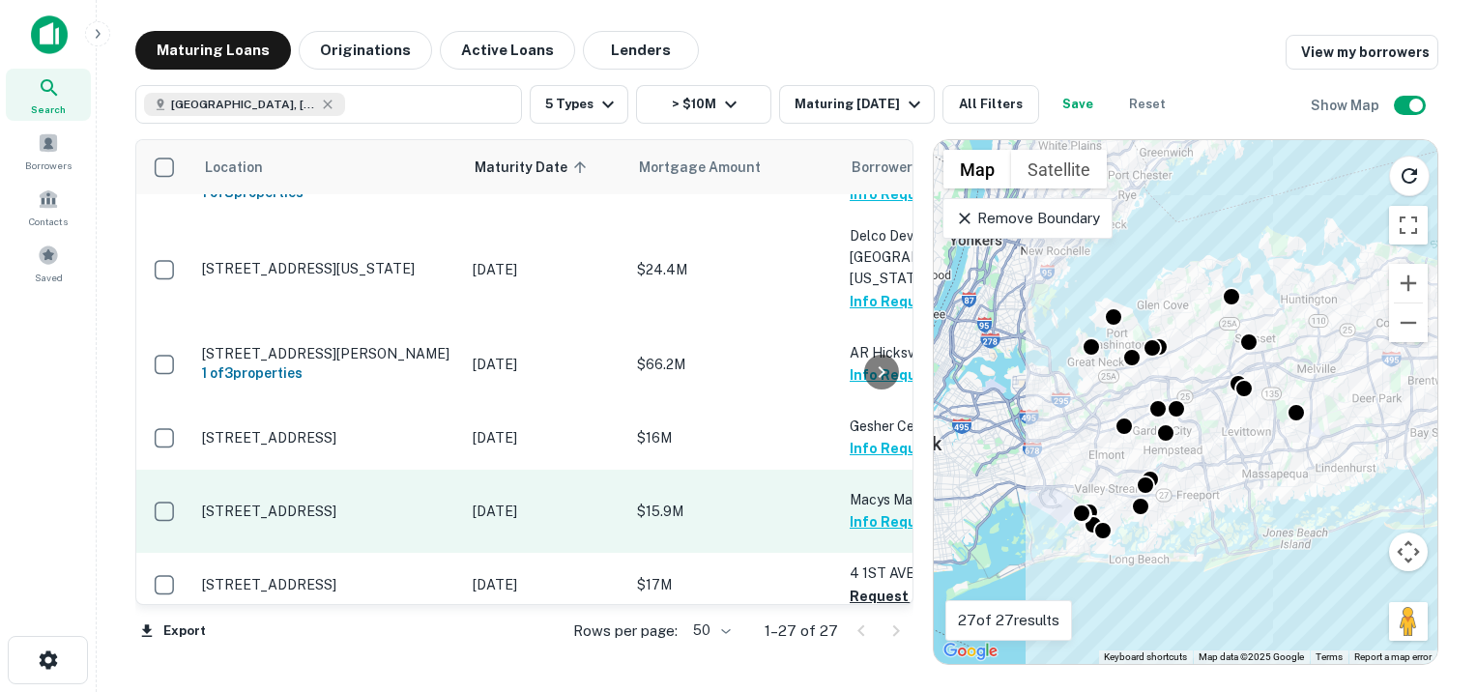
scroll to position [36, 0]
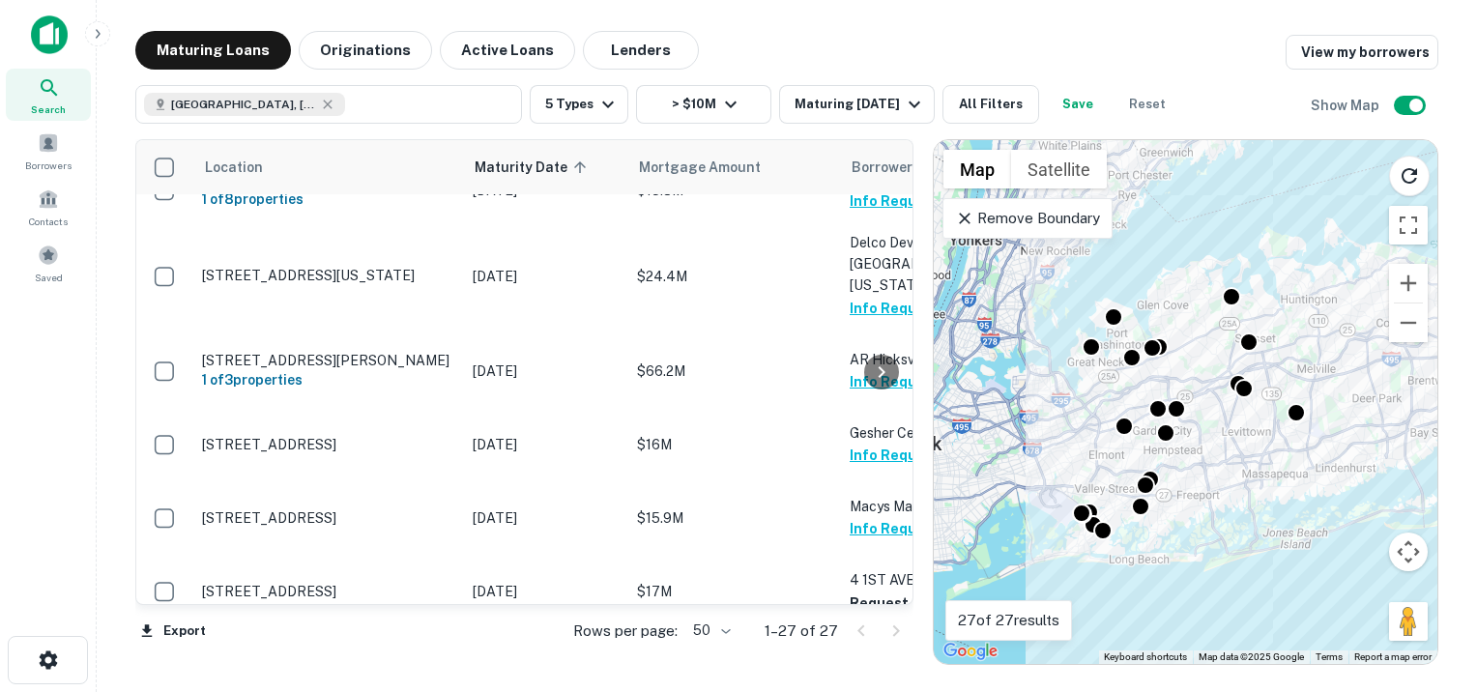
click at [44, 99] on div "Search" at bounding box center [48, 95] width 85 height 52
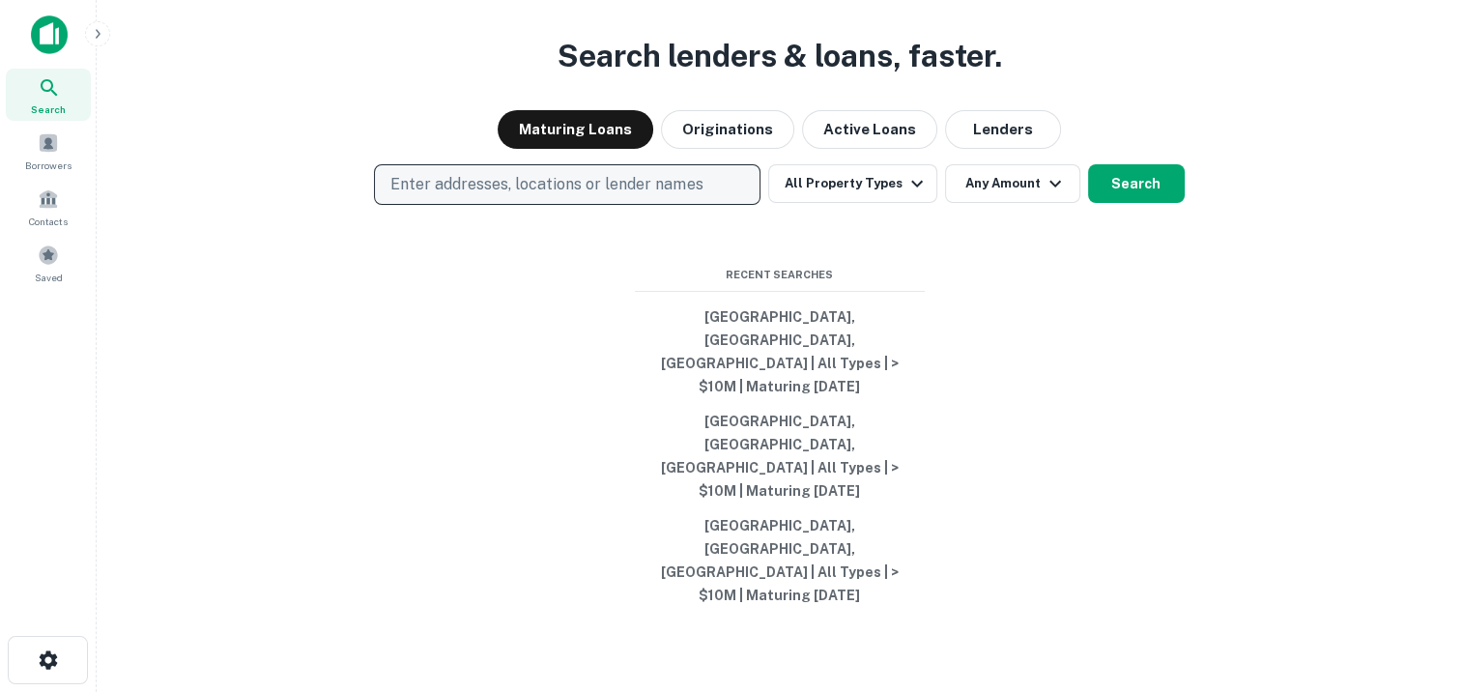
click at [398, 196] on p "Enter addresses, locations or lender names" at bounding box center [546, 184] width 312 height 23
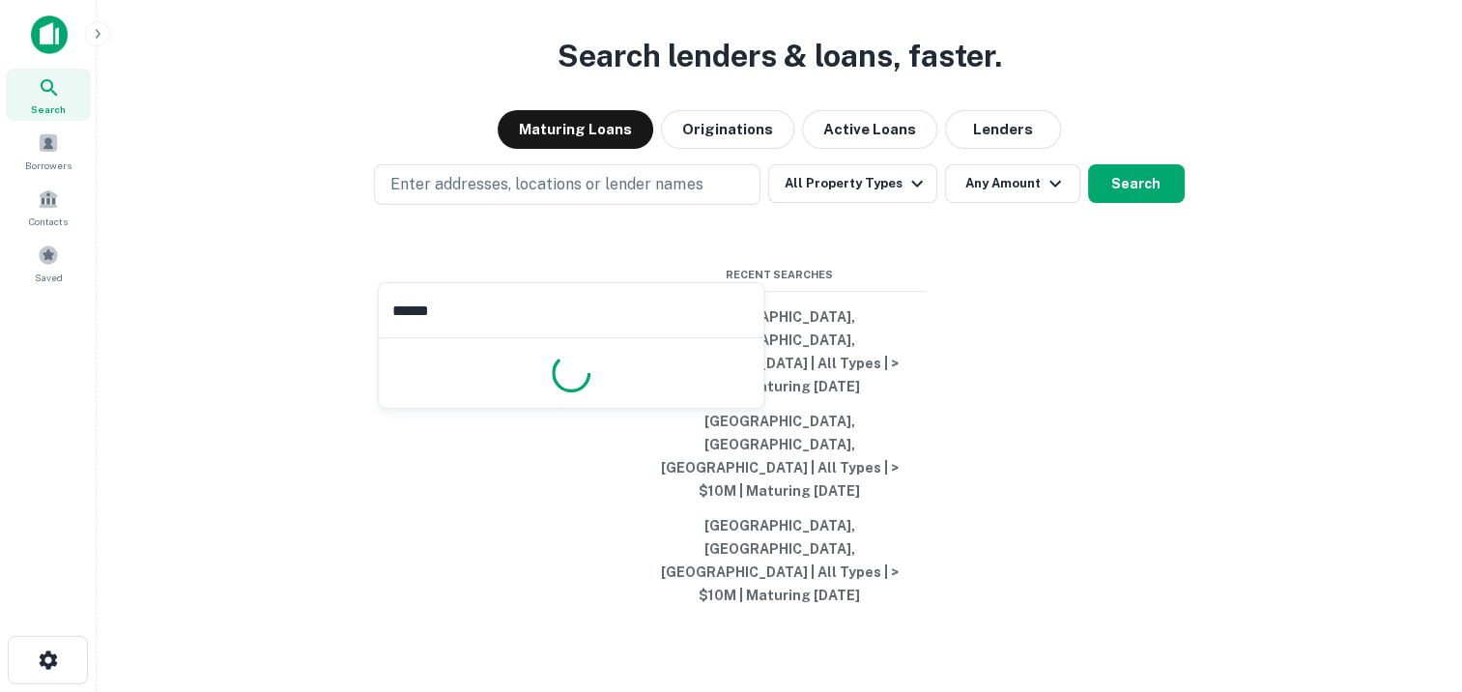
type input "*******"
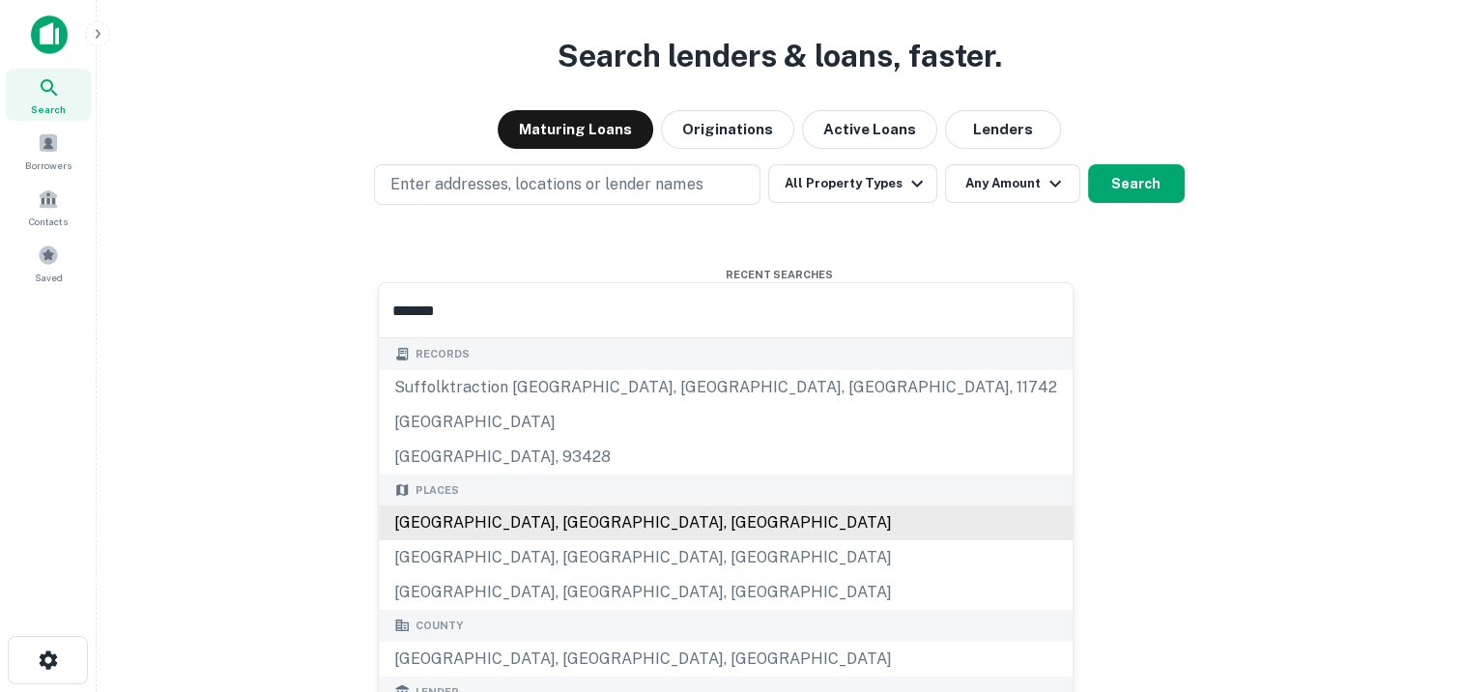
click at [431, 515] on div "Suffolk County, NY, USA" at bounding box center [726, 522] width 694 height 35
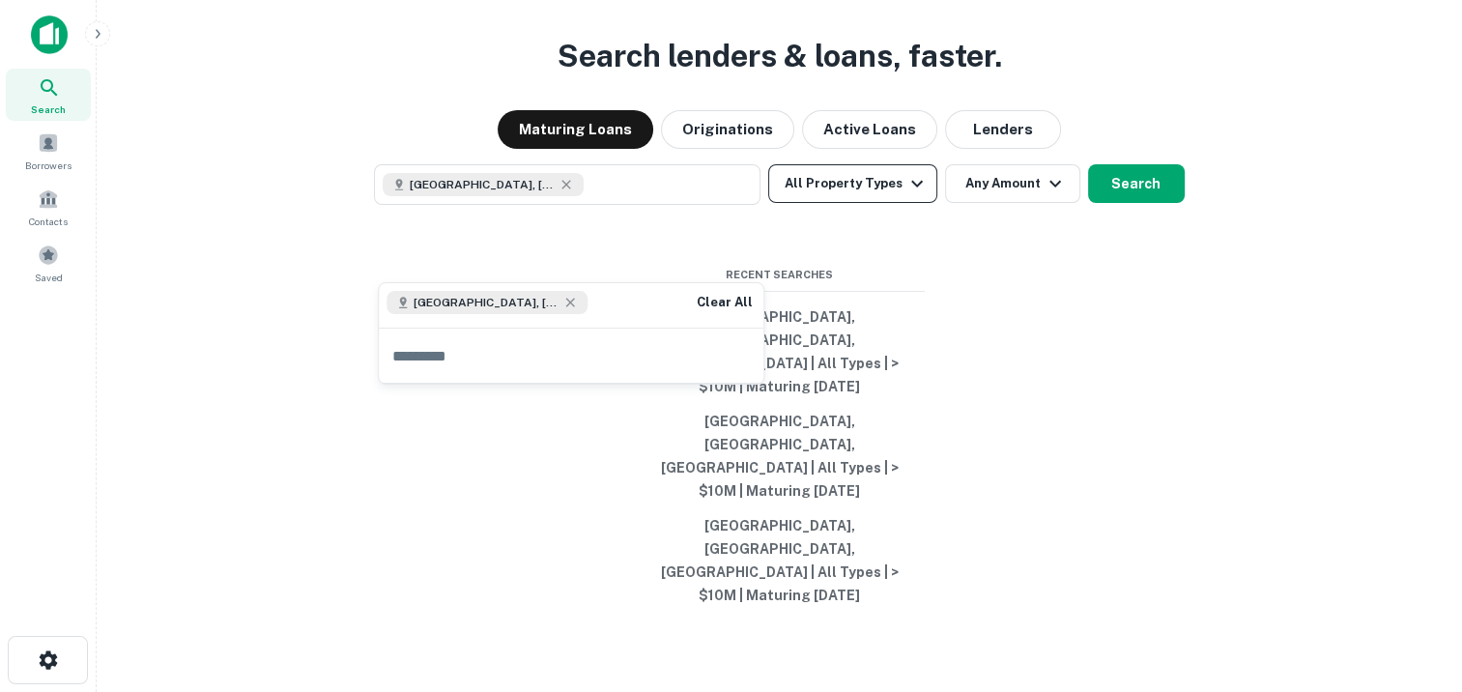
click at [906, 195] on icon "button" at bounding box center [917, 183] width 23 height 23
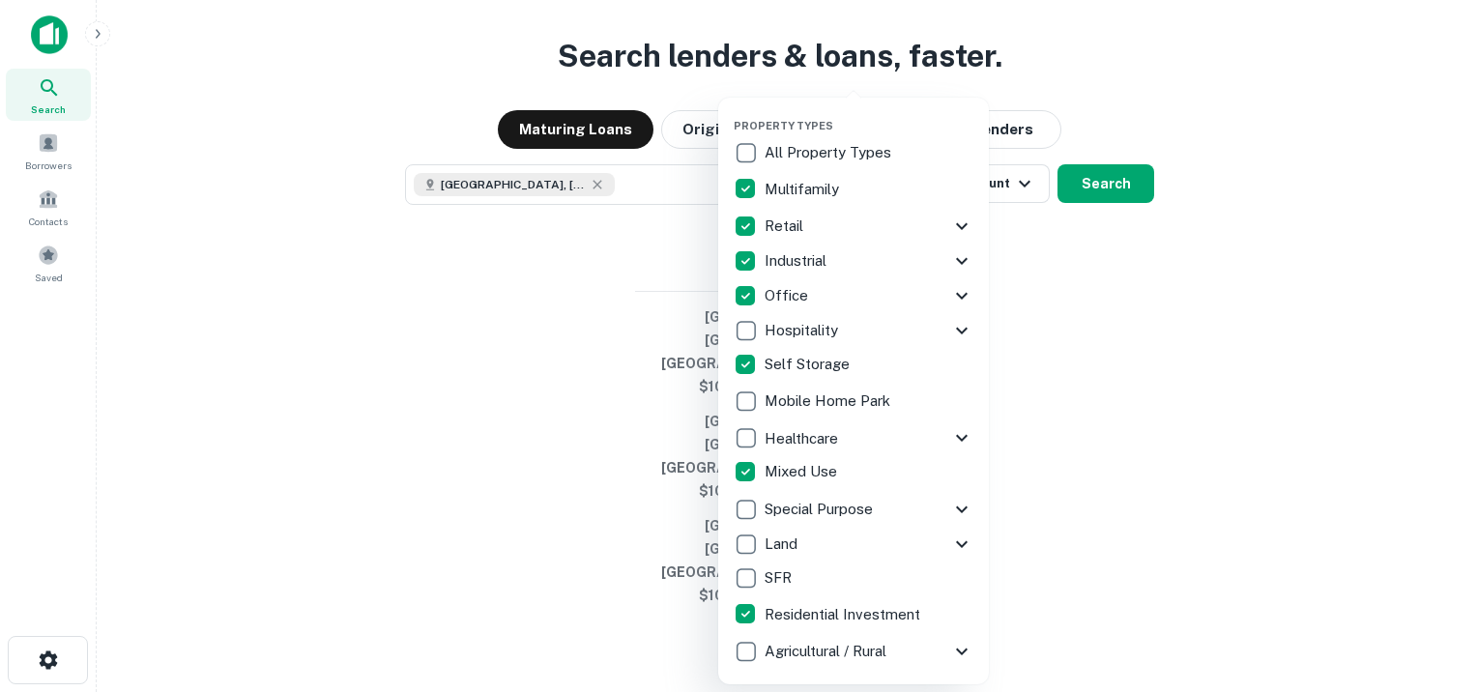
click at [1090, 133] on div at bounding box center [738, 346] width 1477 height 692
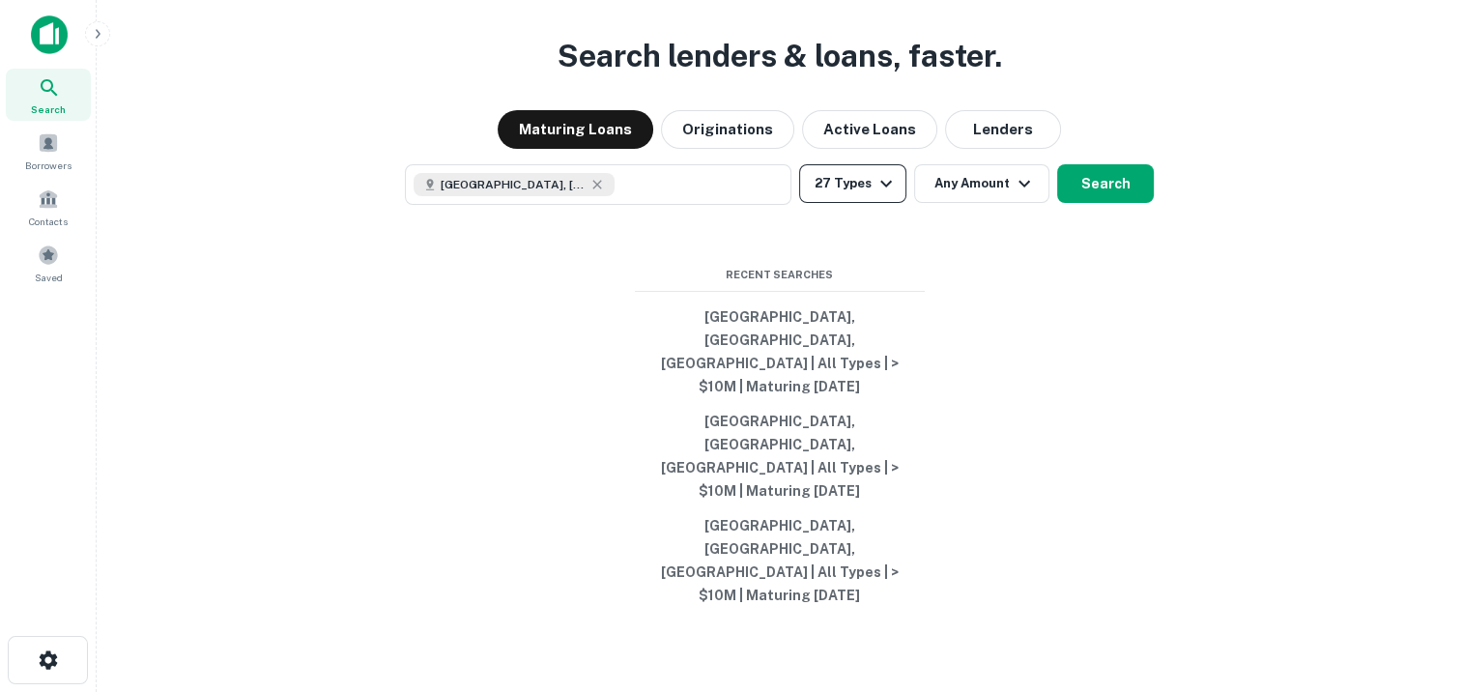
click at [887, 195] on icon "button" at bounding box center [886, 183] width 23 height 23
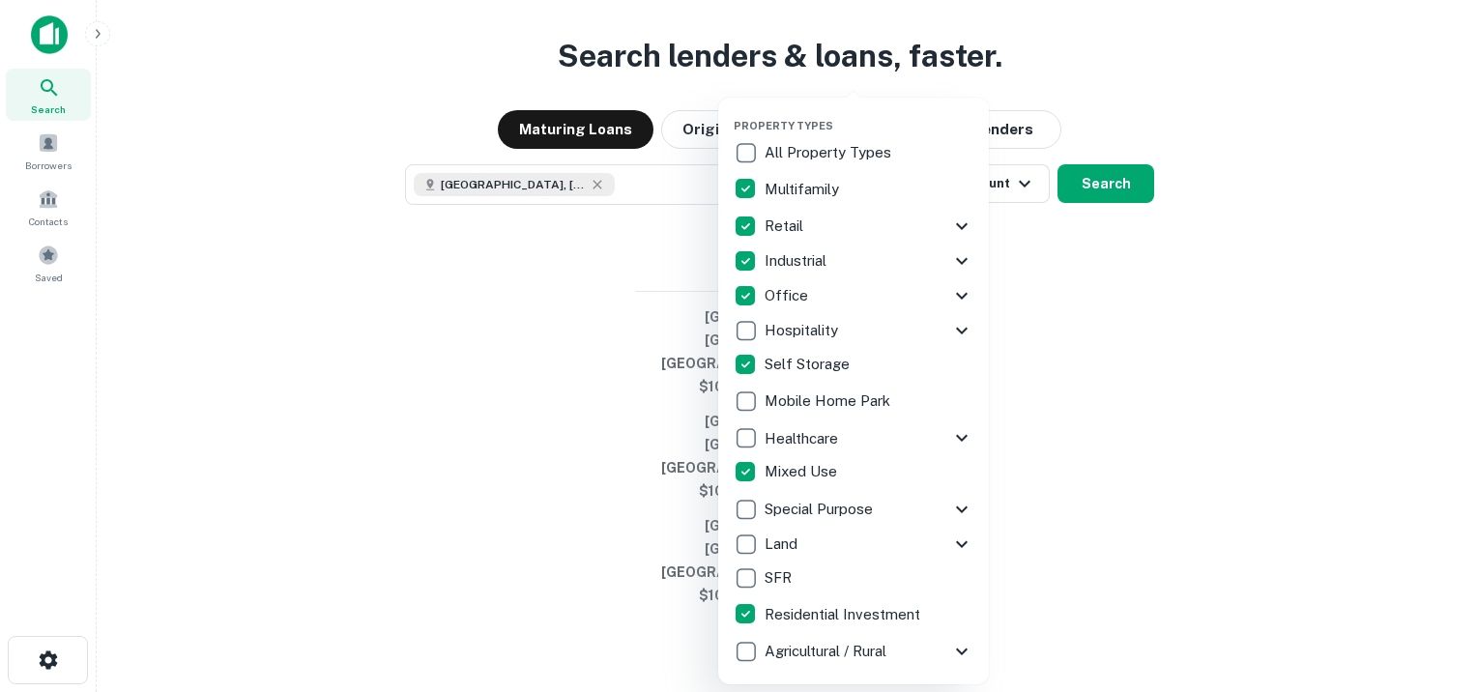
click at [1044, 293] on div at bounding box center [738, 346] width 1477 height 692
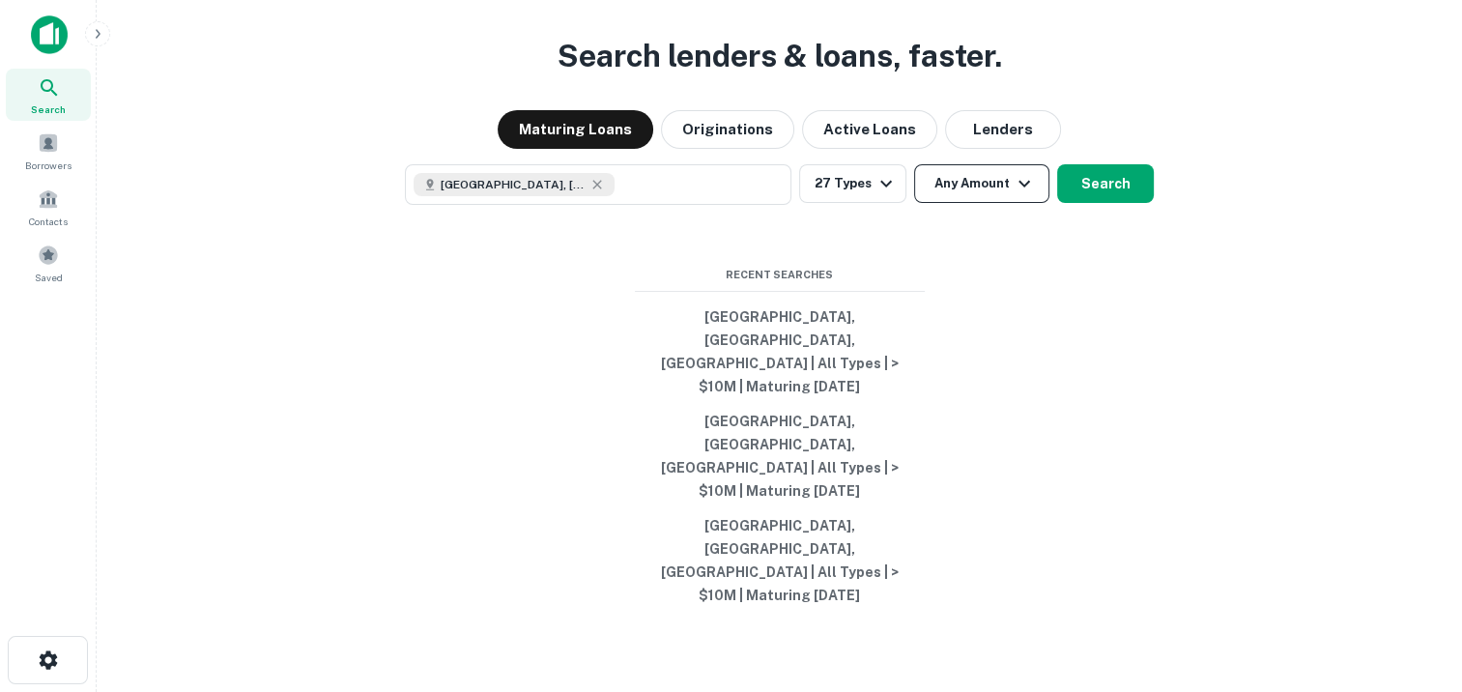
click at [1020, 195] on icon "button" at bounding box center [1024, 183] width 23 height 23
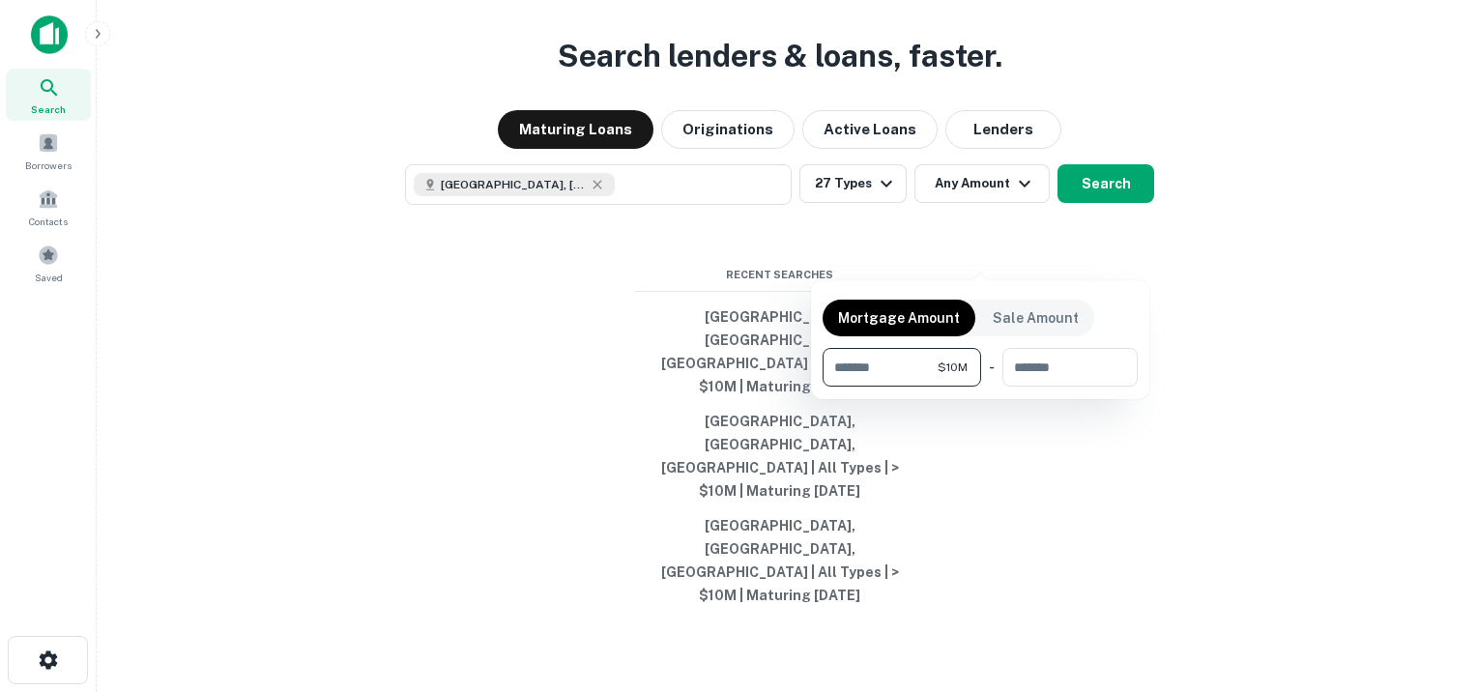
type input "********"
click at [1096, 448] on div at bounding box center [738, 346] width 1477 height 692
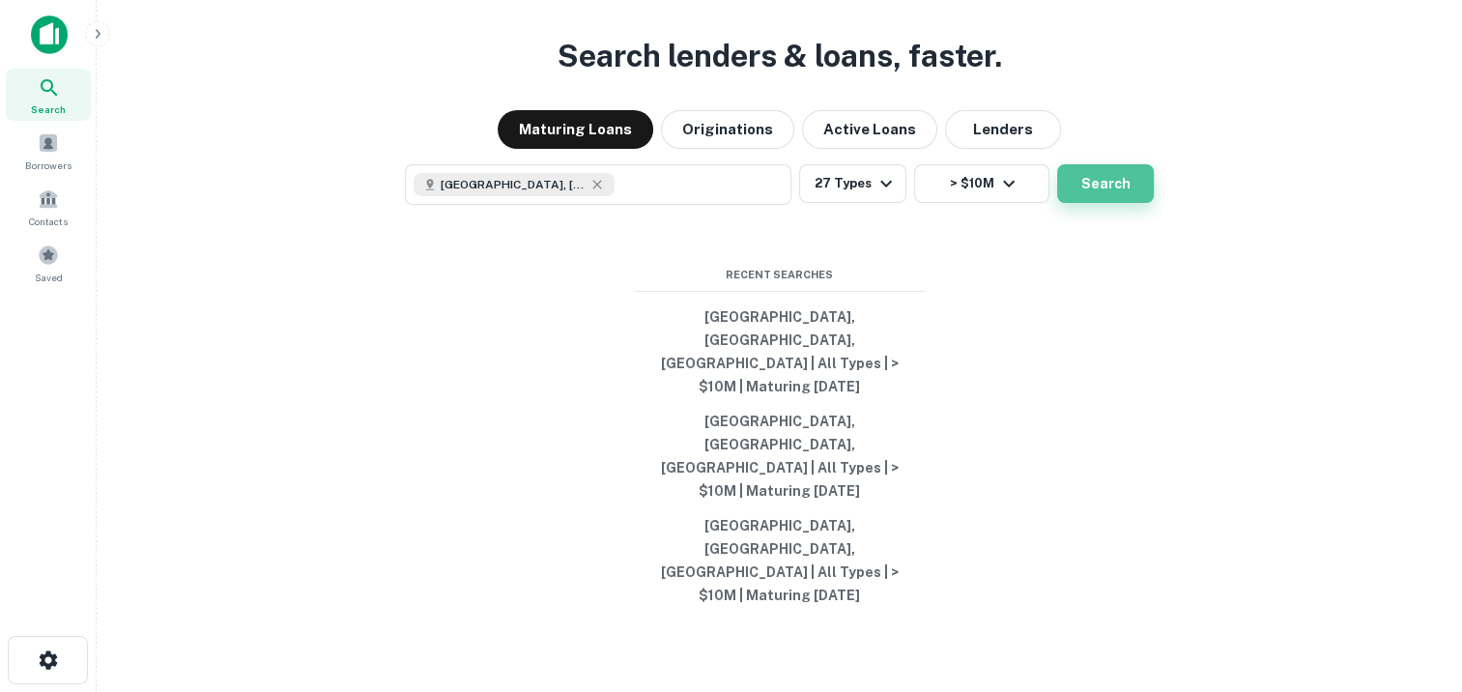
click at [1090, 203] on button "Search" at bounding box center [1105, 183] width 97 height 39
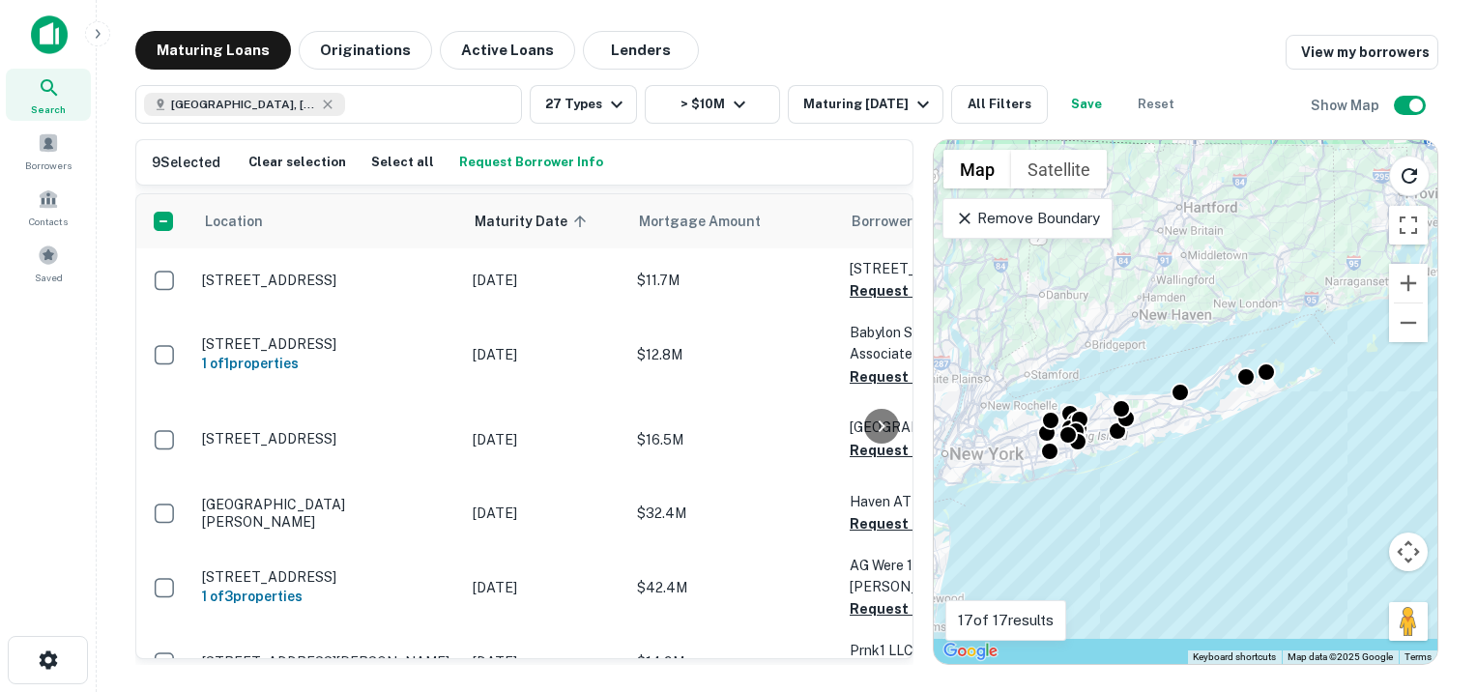
scroll to position [774, 0]
click at [518, 157] on button "Request Borrower Info" at bounding box center [536, 162] width 154 height 29
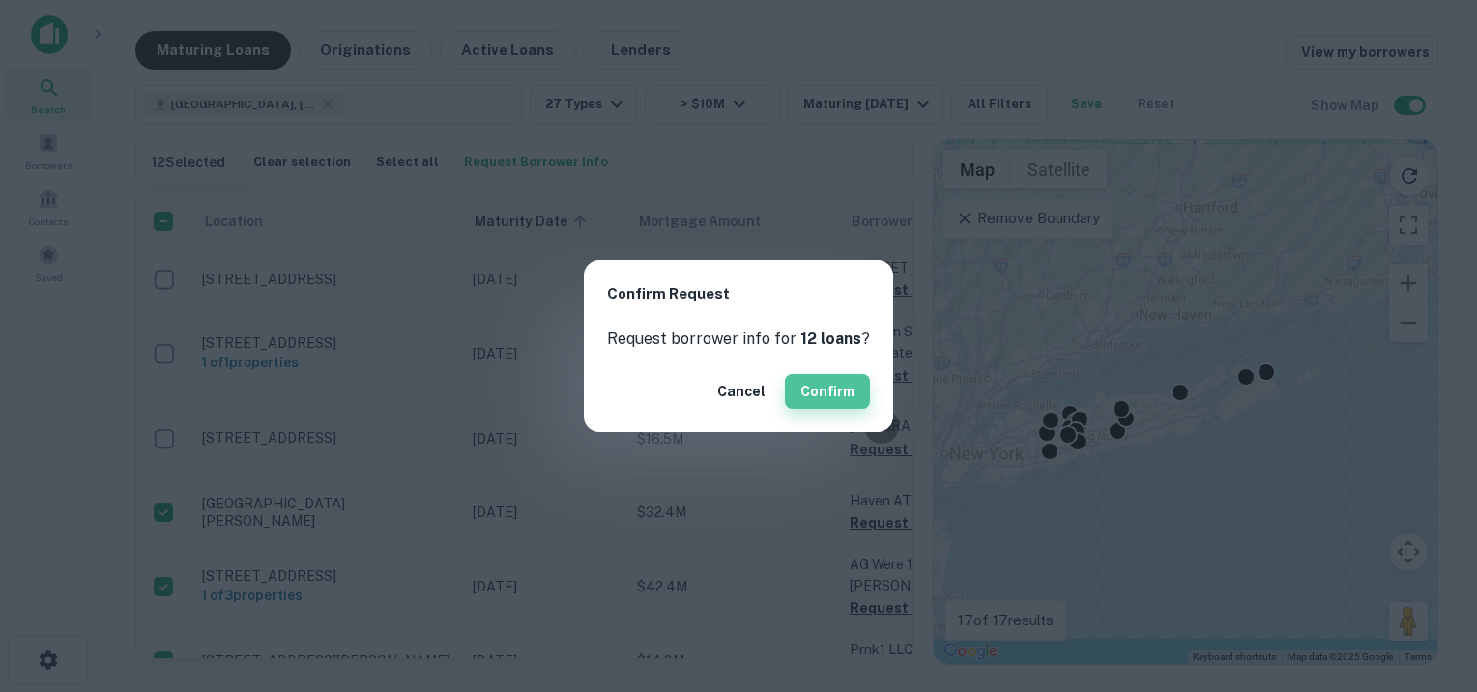
click at [821, 398] on button "Confirm" at bounding box center [827, 391] width 85 height 35
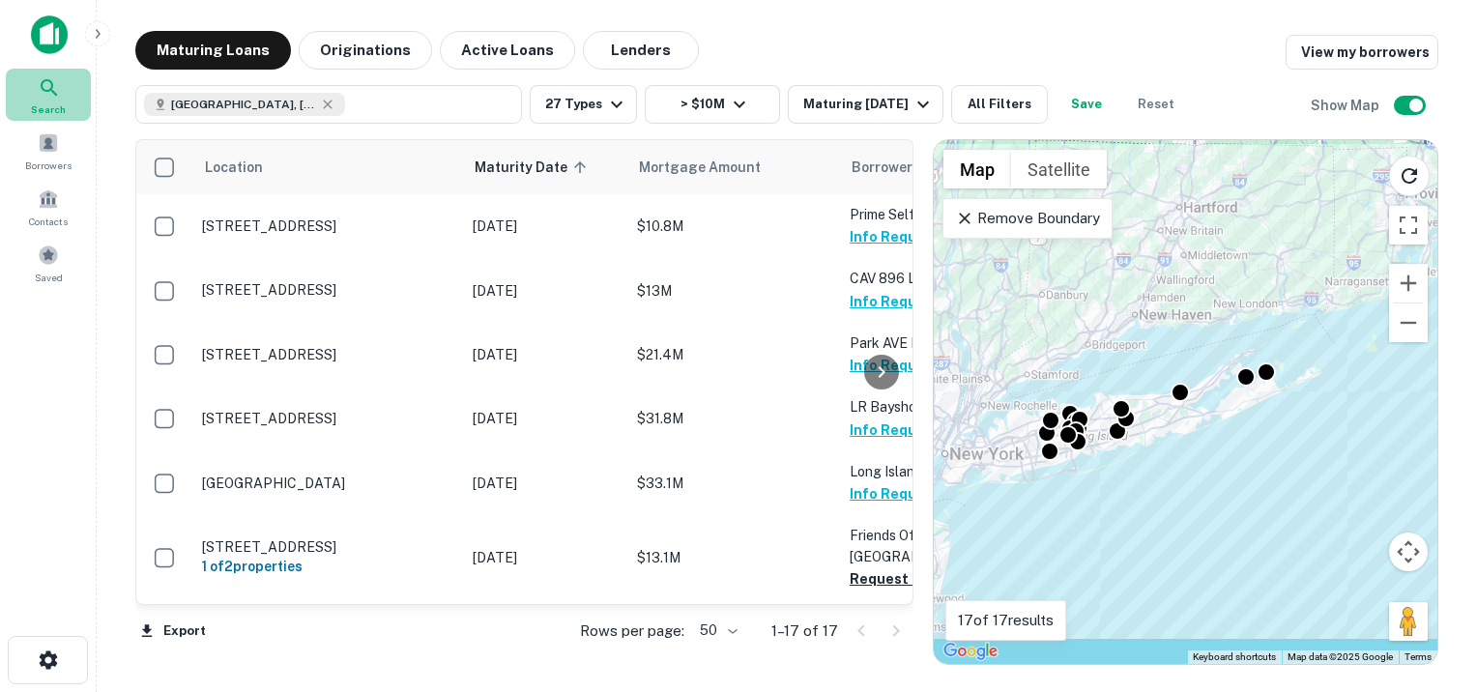
click at [50, 92] on icon at bounding box center [49, 87] width 23 height 23
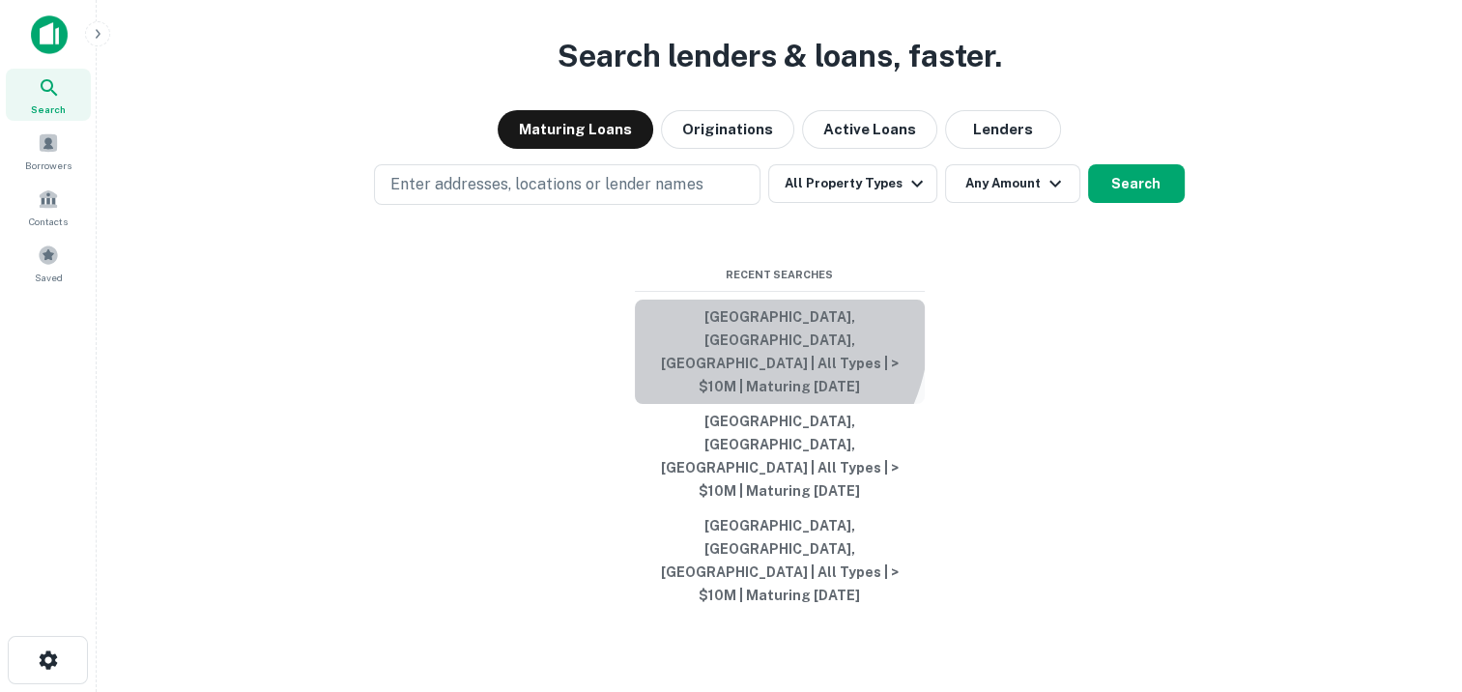
click at [744, 401] on button "[GEOGRAPHIC_DATA], [GEOGRAPHIC_DATA], [GEOGRAPHIC_DATA] | All Types | > $10M | …" at bounding box center [780, 352] width 290 height 104
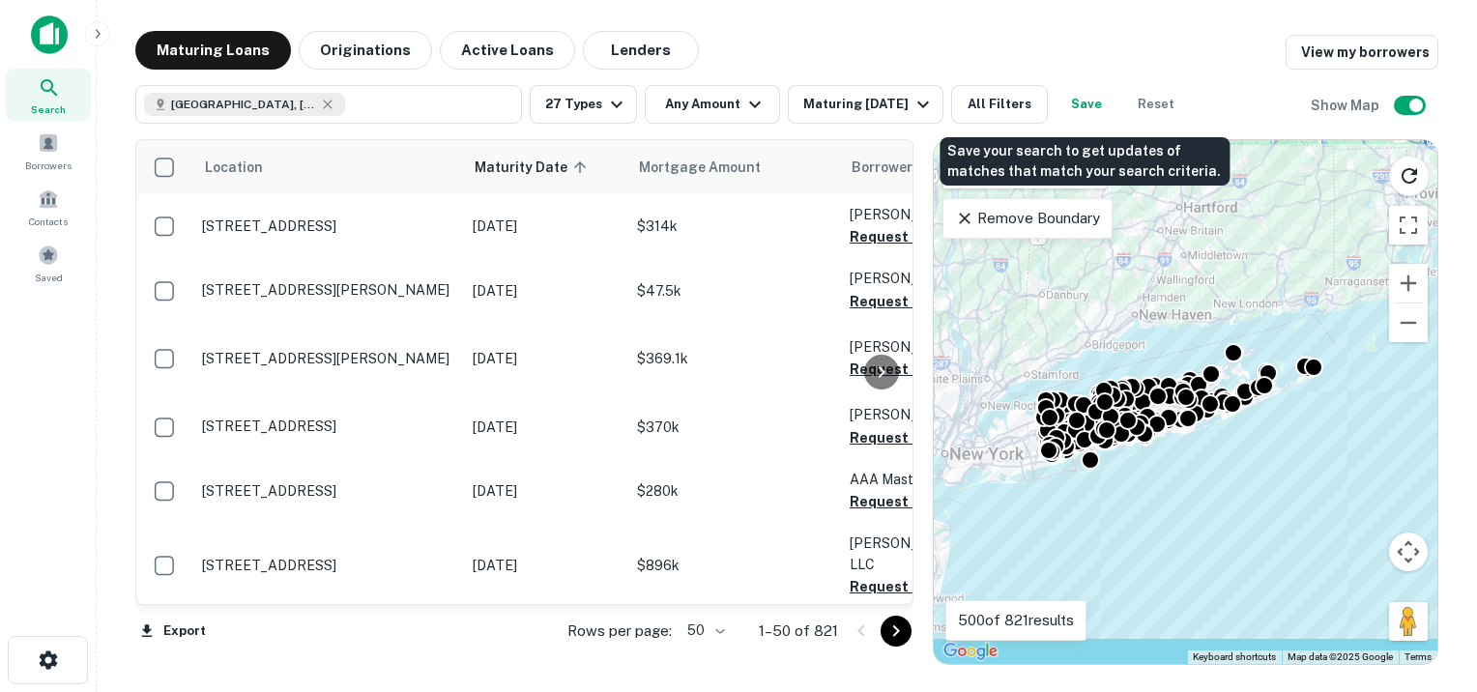
click at [1082, 111] on button "Save" at bounding box center [1086, 104] width 62 height 39
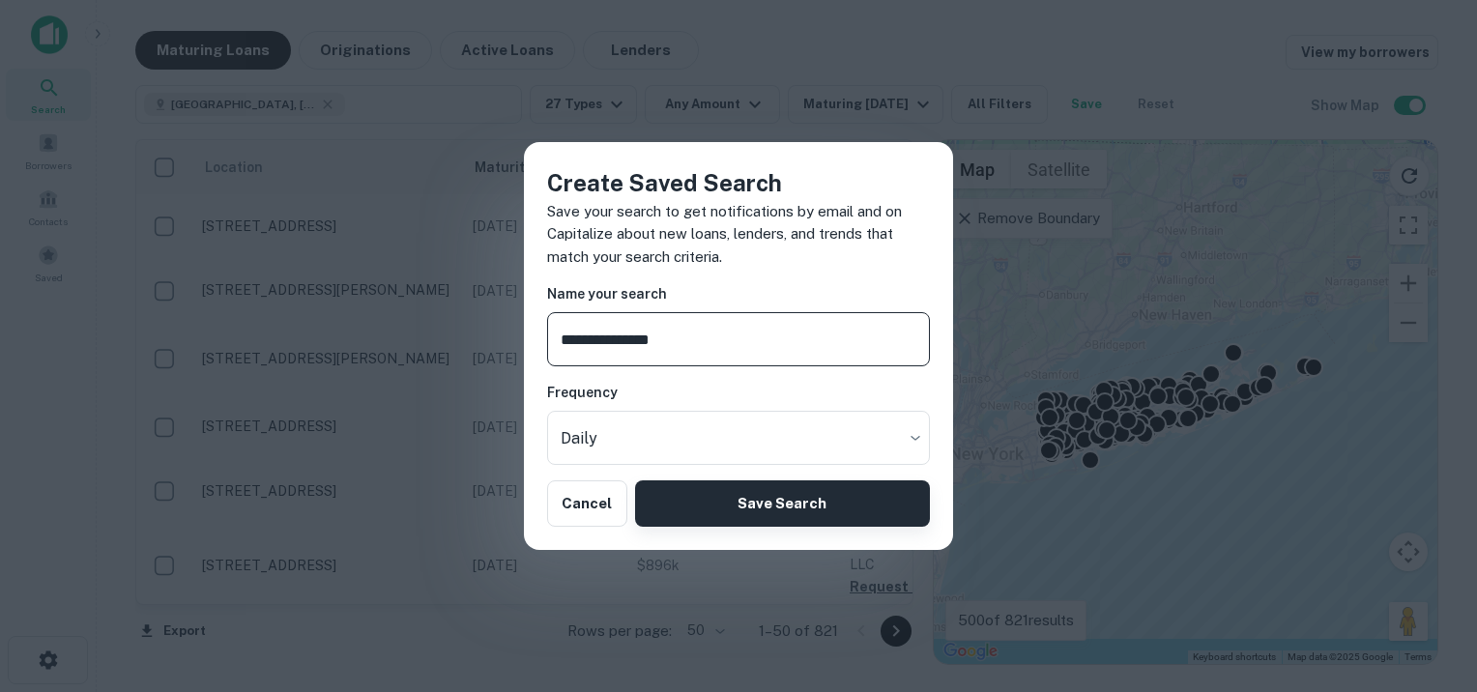
type input "**********"
click at [787, 510] on button "Save Search" at bounding box center [782, 503] width 295 height 46
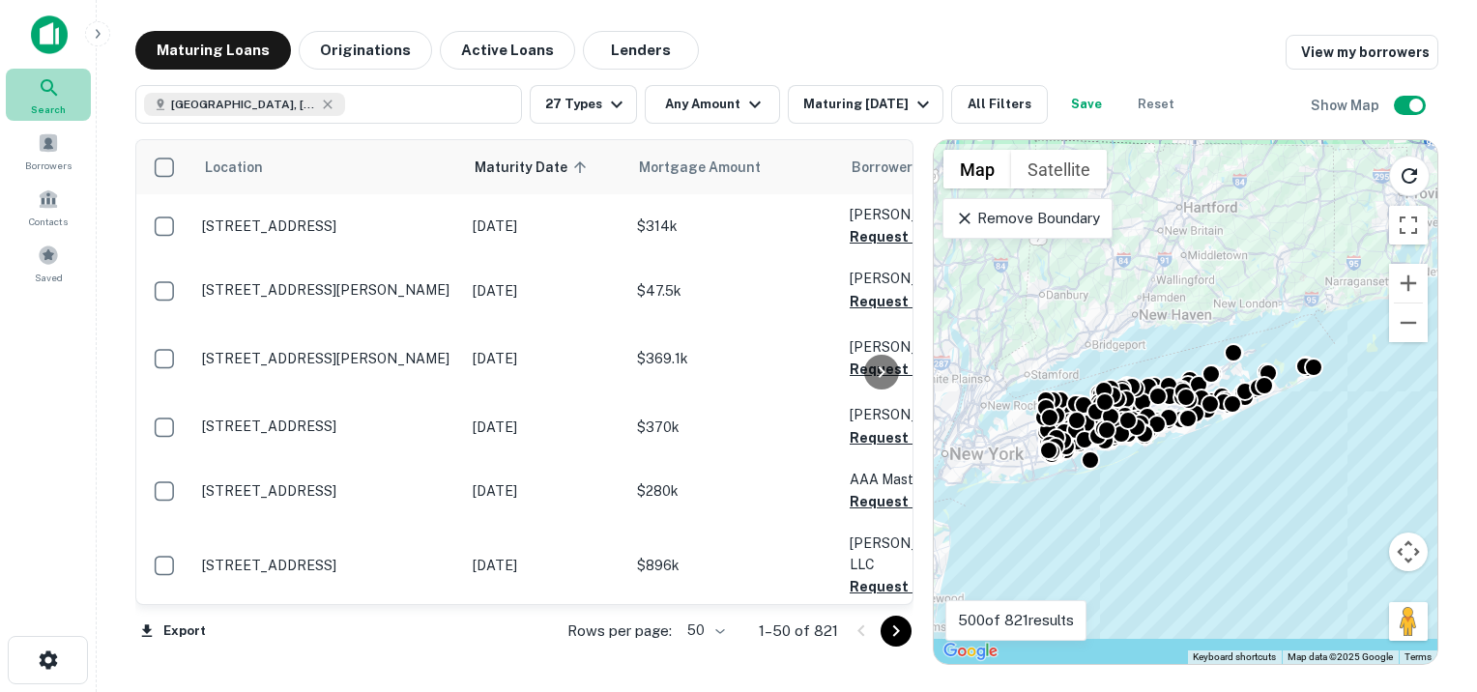
click at [62, 97] on div "Search" at bounding box center [48, 95] width 85 height 52
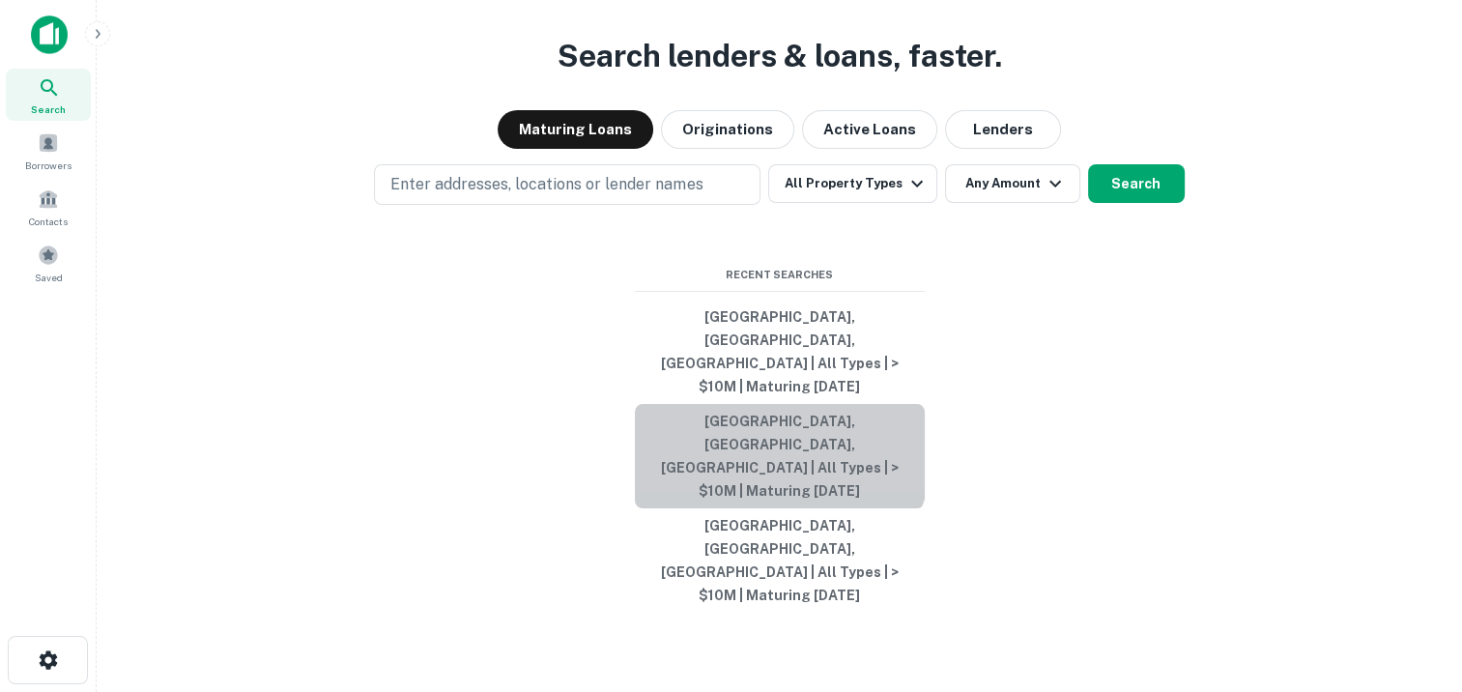
click at [775, 474] on button "[GEOGRAPHIC_DATA], [GEOGRAPHIC_DATA], [GEOGRAPHIC_DATA] | All Types | > $10M | …" at bounding box center [780, 456] width 290 height 104
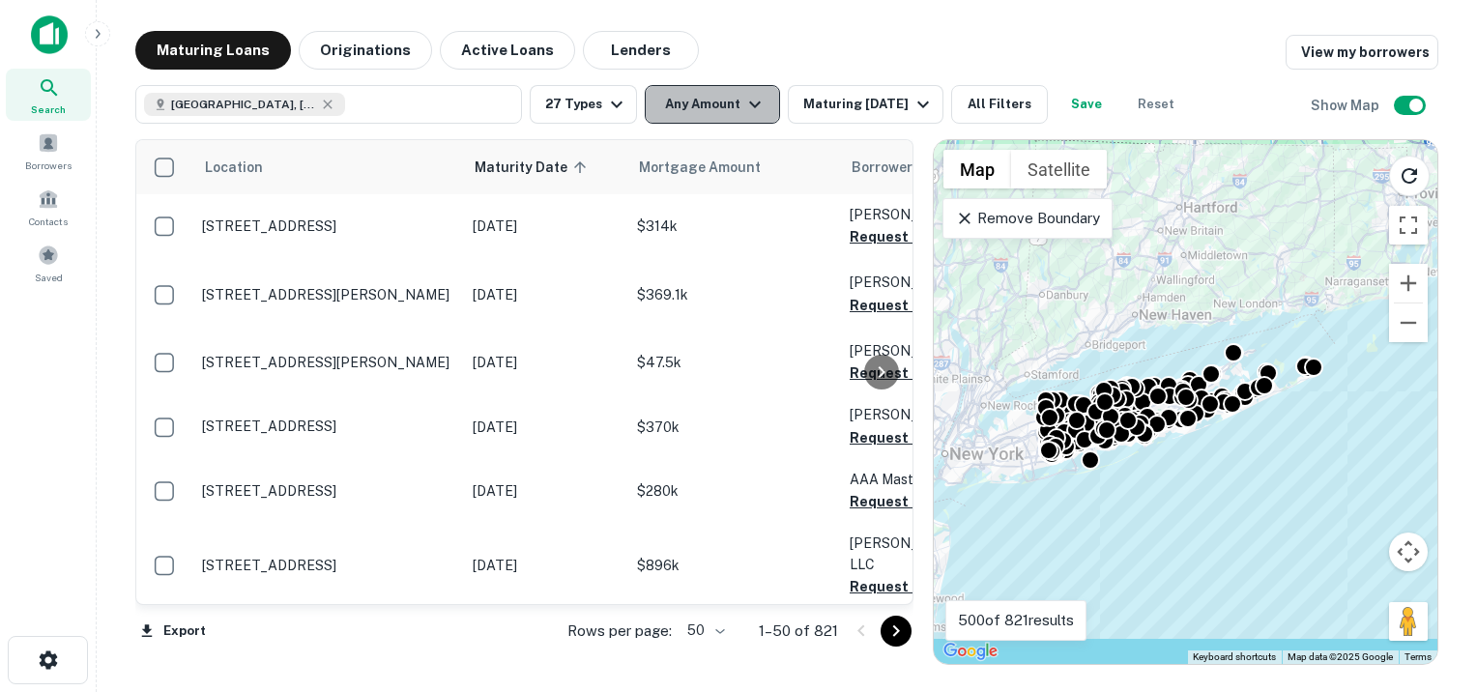
click at [750, 98] on icon "button" at bounding box center [754, 104] width 23 height 23
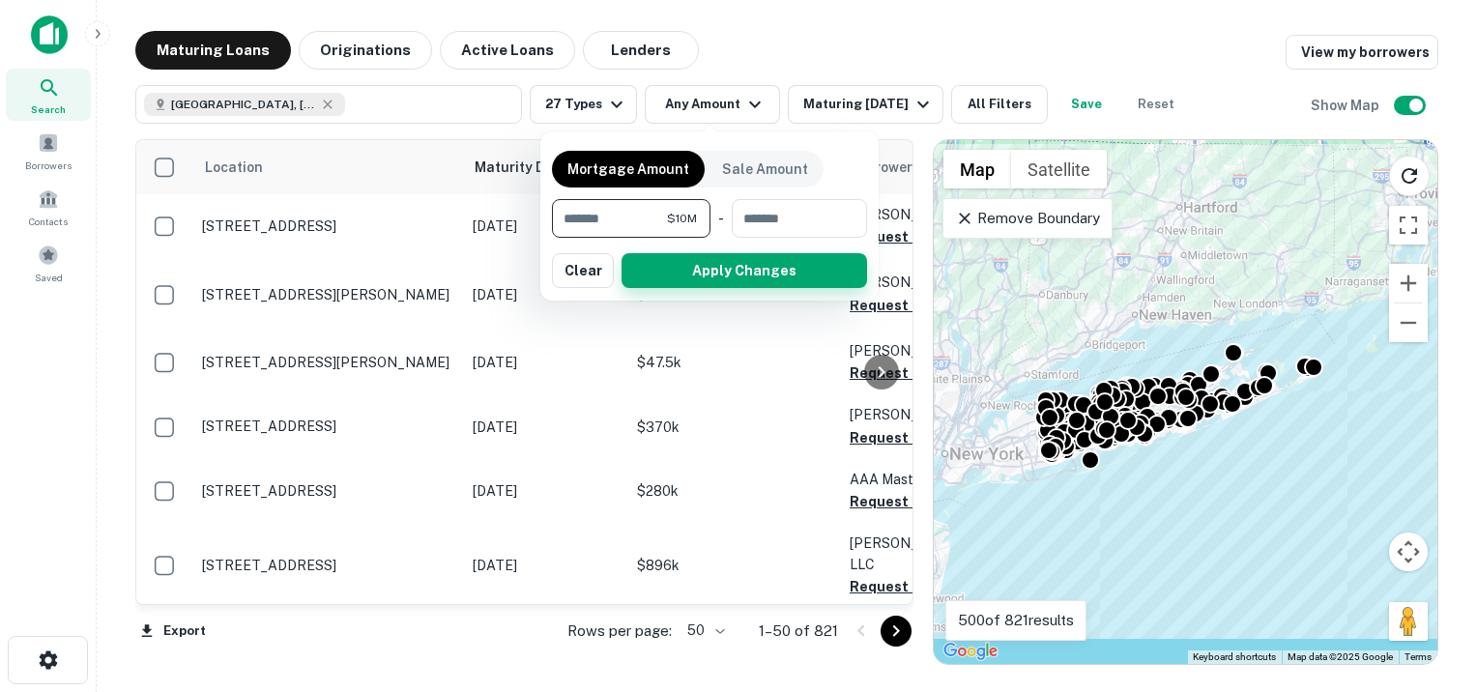
type input "********"
click at [735, 270] on button "Apply Changes" at bounding box center [743, 270] width 245 height 35
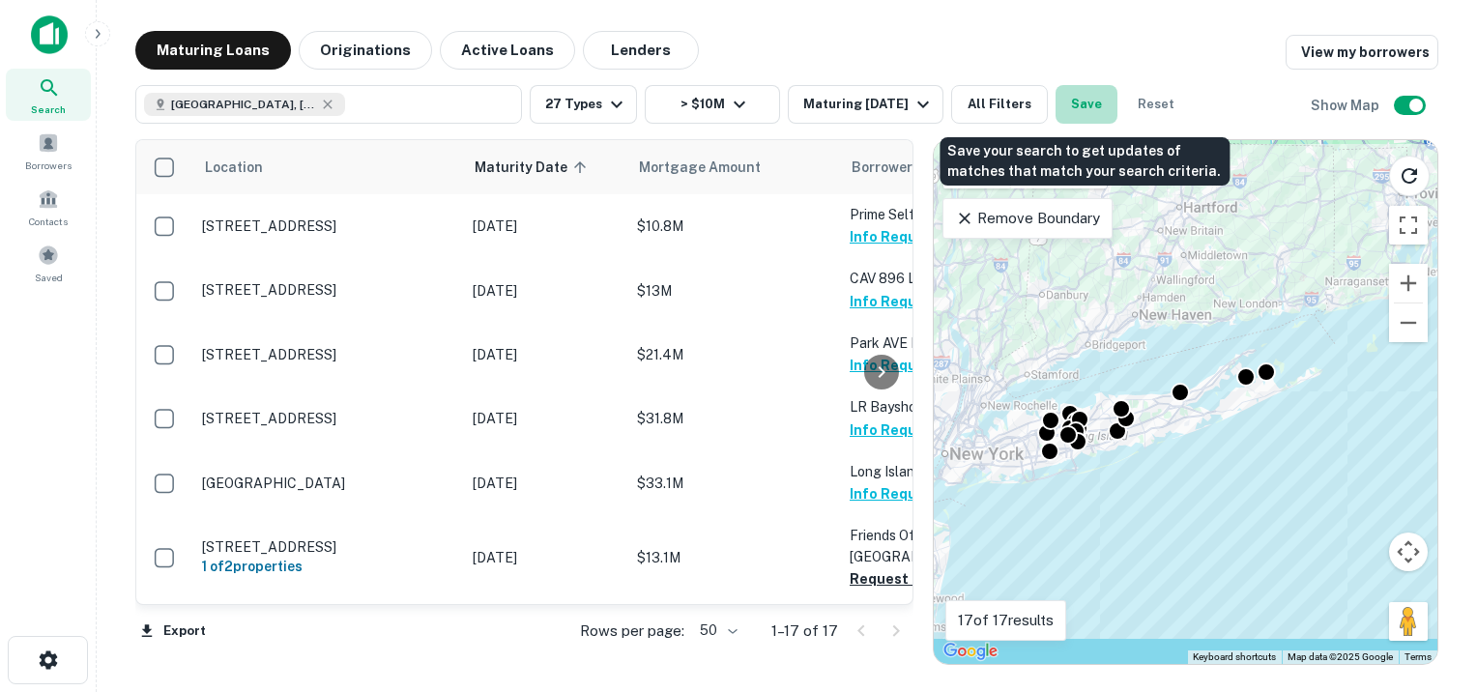
click at [1086, 100] on button "Save" at bounding box center [1086, 104] width 62 height 39
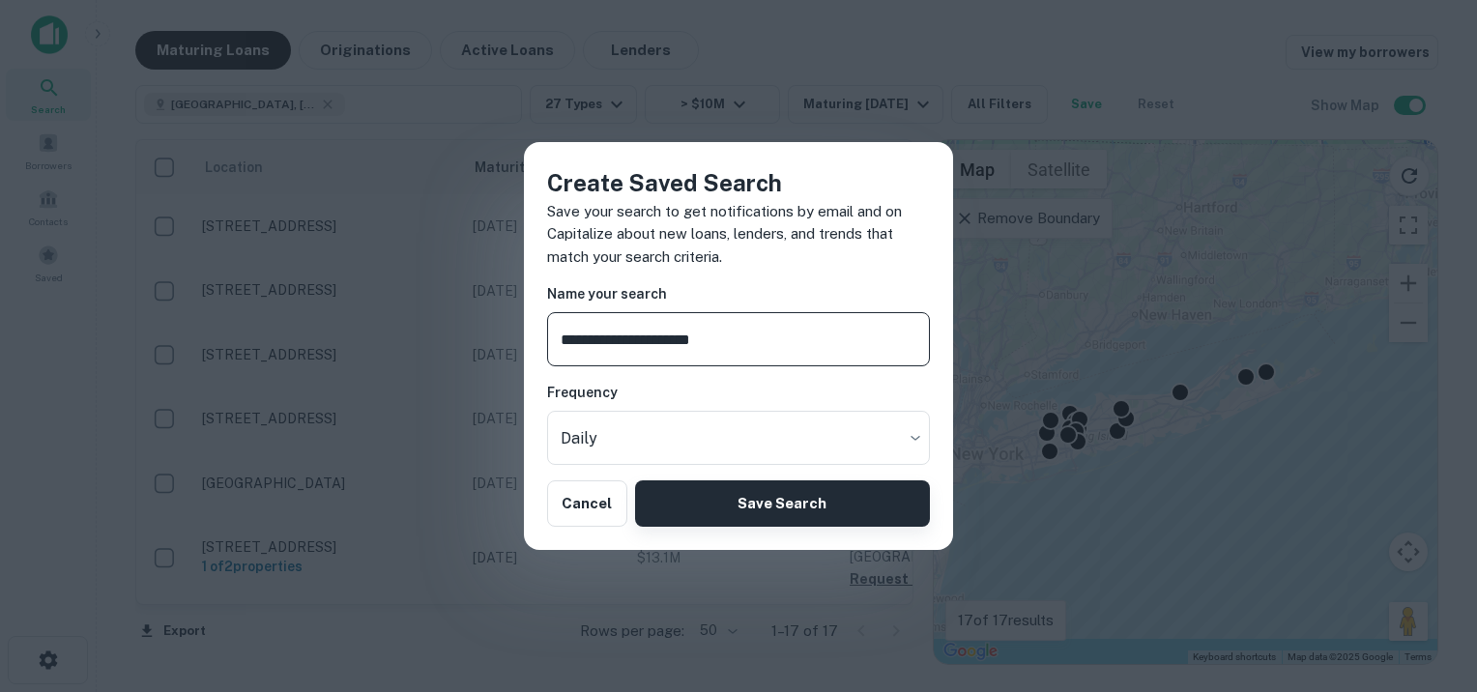
type input "**********"
click at [746, 505] on button "Save Search" at bounding box center [782, 503] width 295 height 46
